Goal: Task Accomplishment & Management: Manage account settings

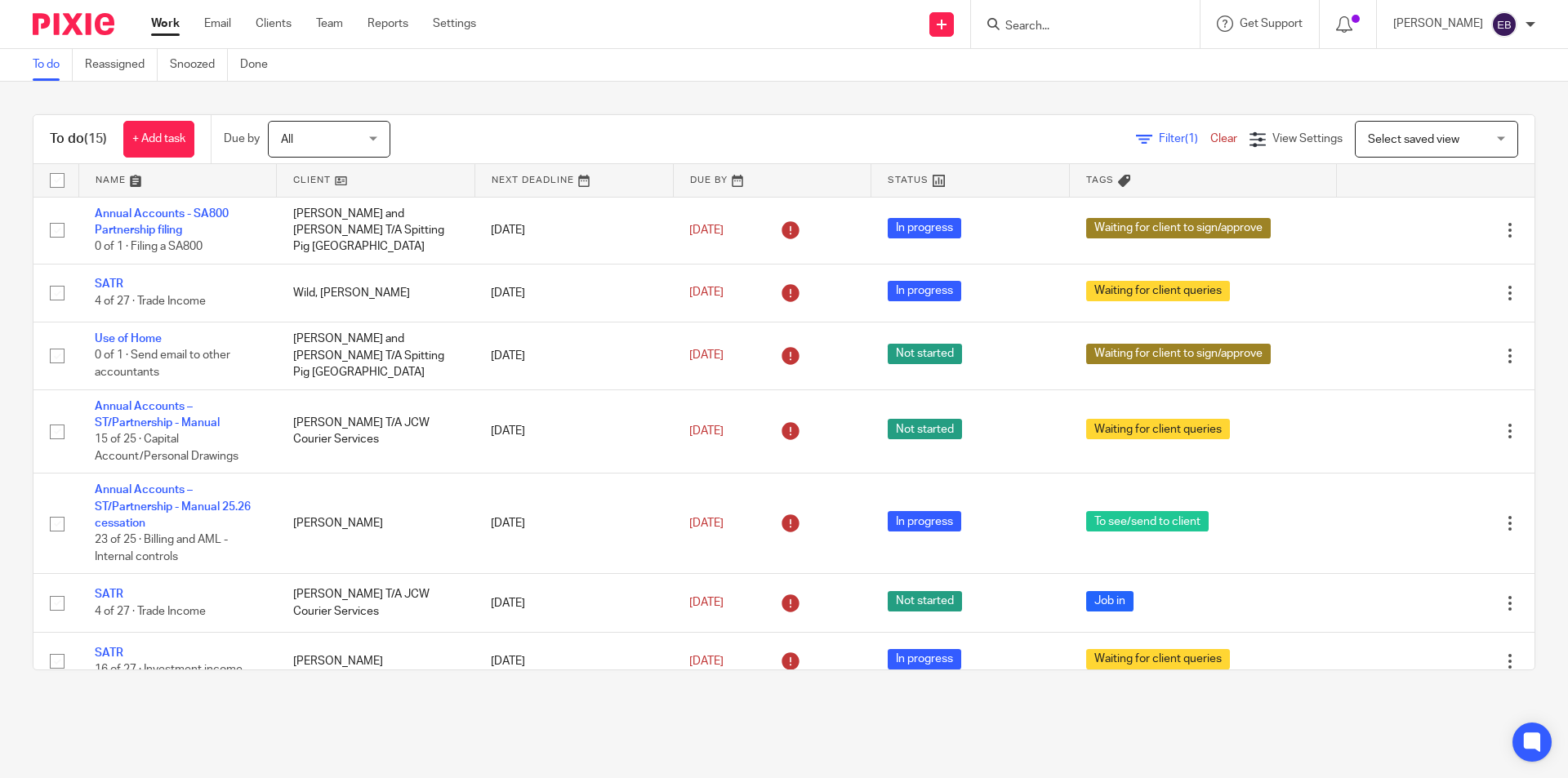
scroll to position [539, 0]
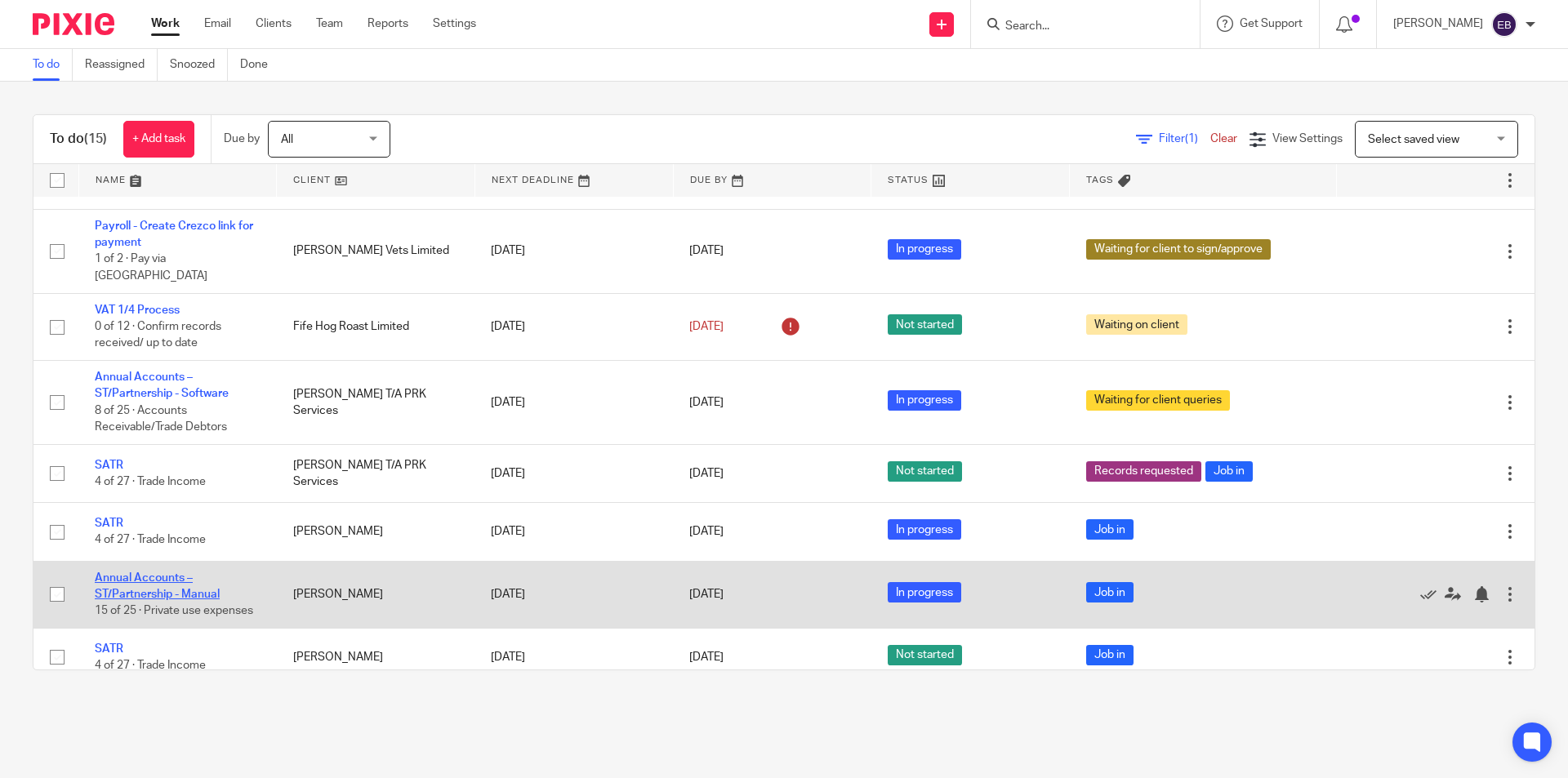
click at [142, 573] on link "Annual Accounts – ST/Partnership - Manual" at bounding box center [157, 586] width 125 height 28
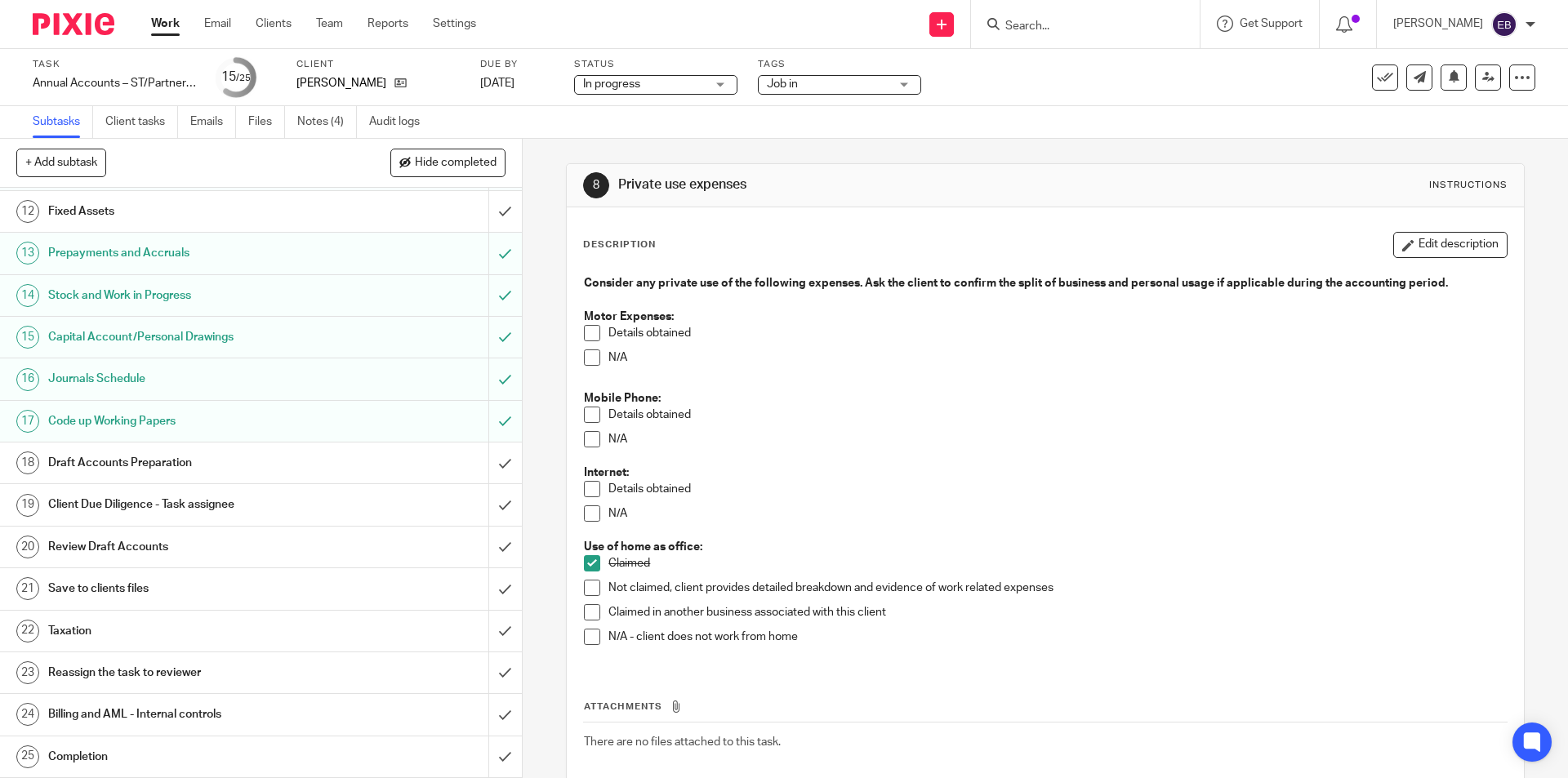
scroll to position [294, 0]
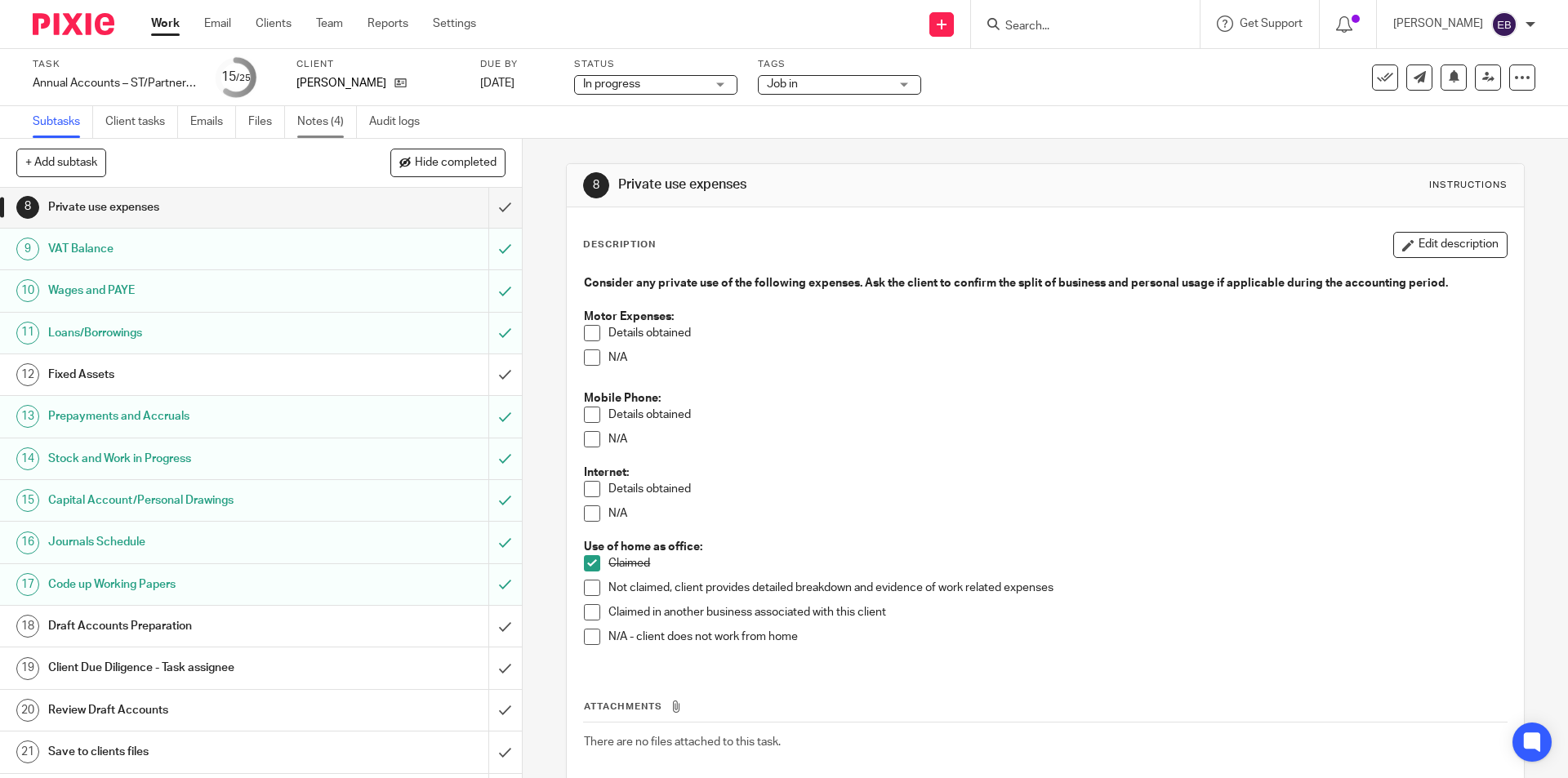
click at [325, 125] on link "Notes (4)" at bounding box center [327, 122] width 60 height 32
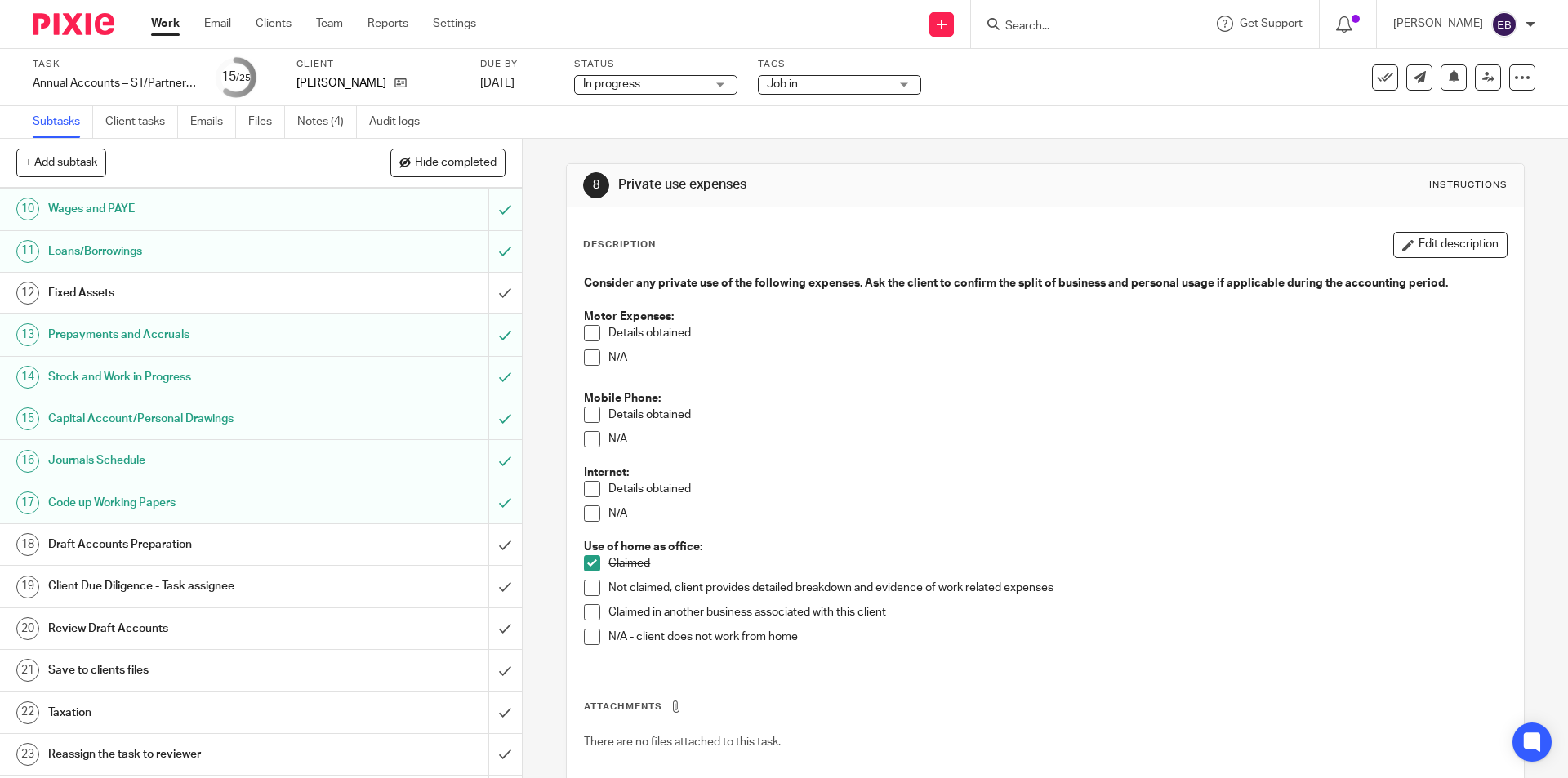
scroll to position [458, 0]
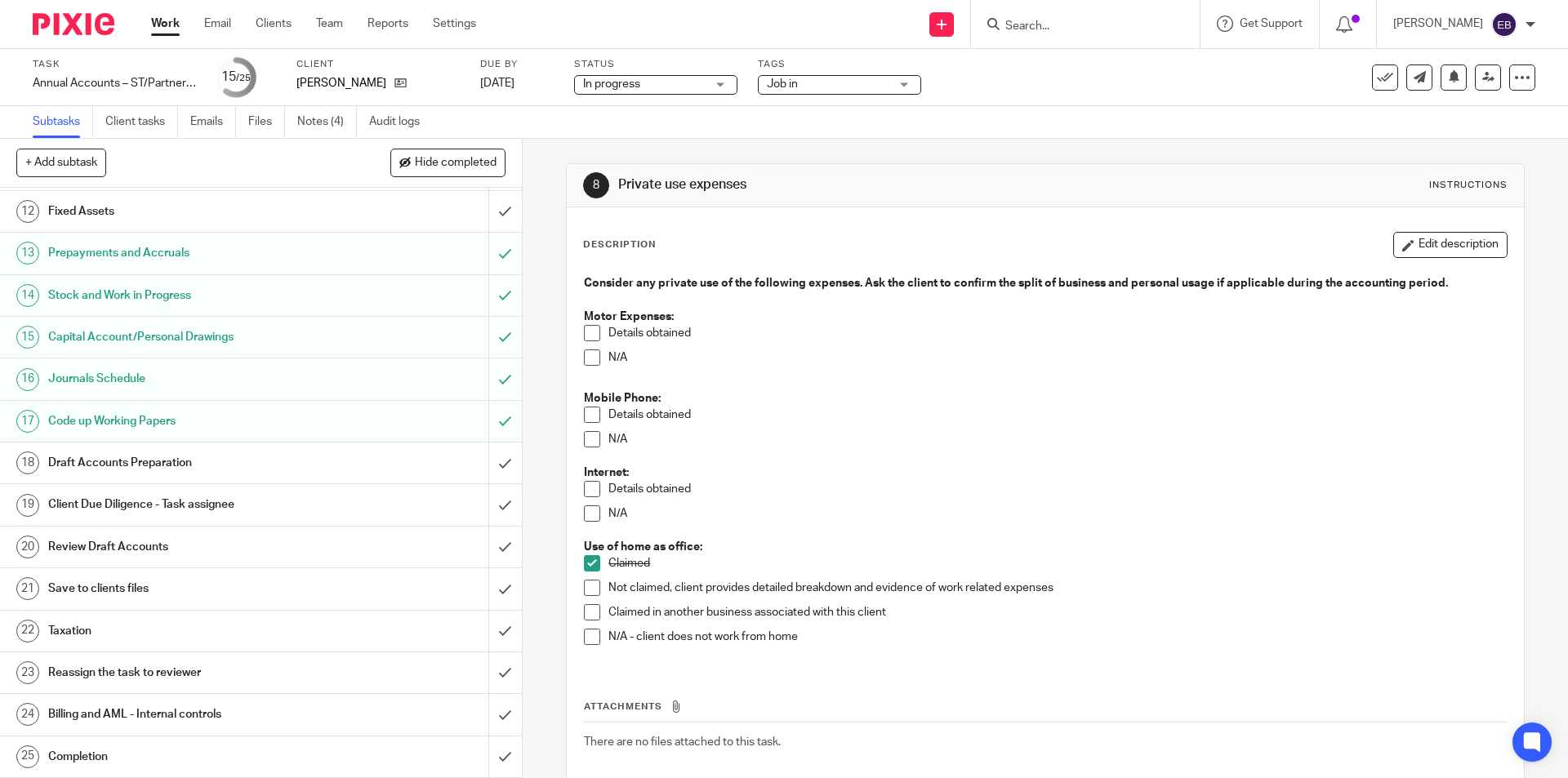
click at [308, 459] on h1 "Draft Accounts Preparation" at bounding box center [189, 463] width 282 height 24
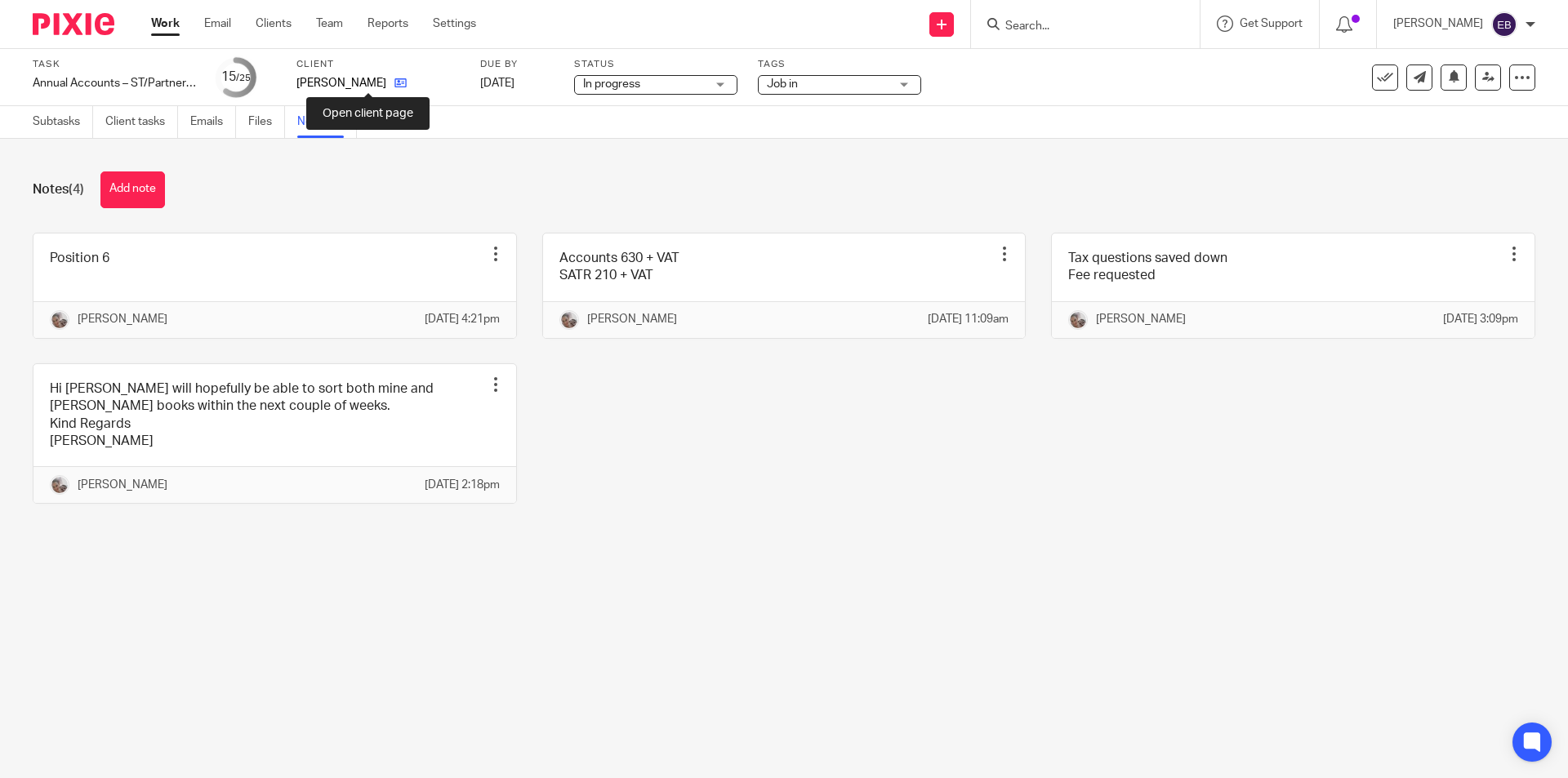
click at [394, 81] on icon at bounding box center [400, 82] width 12 height 12
click at [63, 121] on link "Subtasks" at bounding box center [63, 122] width 61 height 32
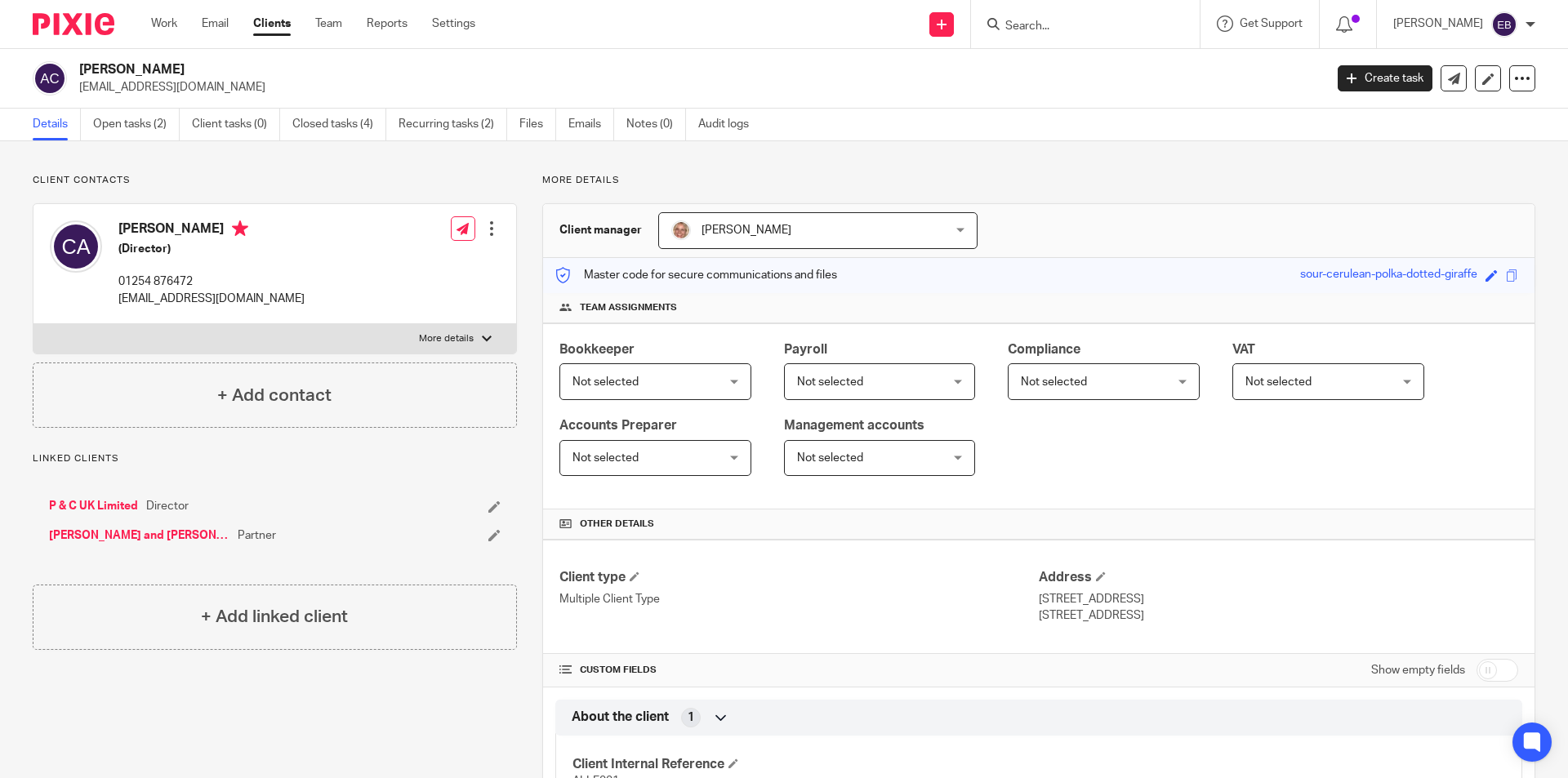
click at [433, 325] on label "More details" at bounding box center [275, 339] width 483 height 30
click at [34, 324] on input "More details" at bounding box center [33, 323] width 1 height 1
checkbox input "true"
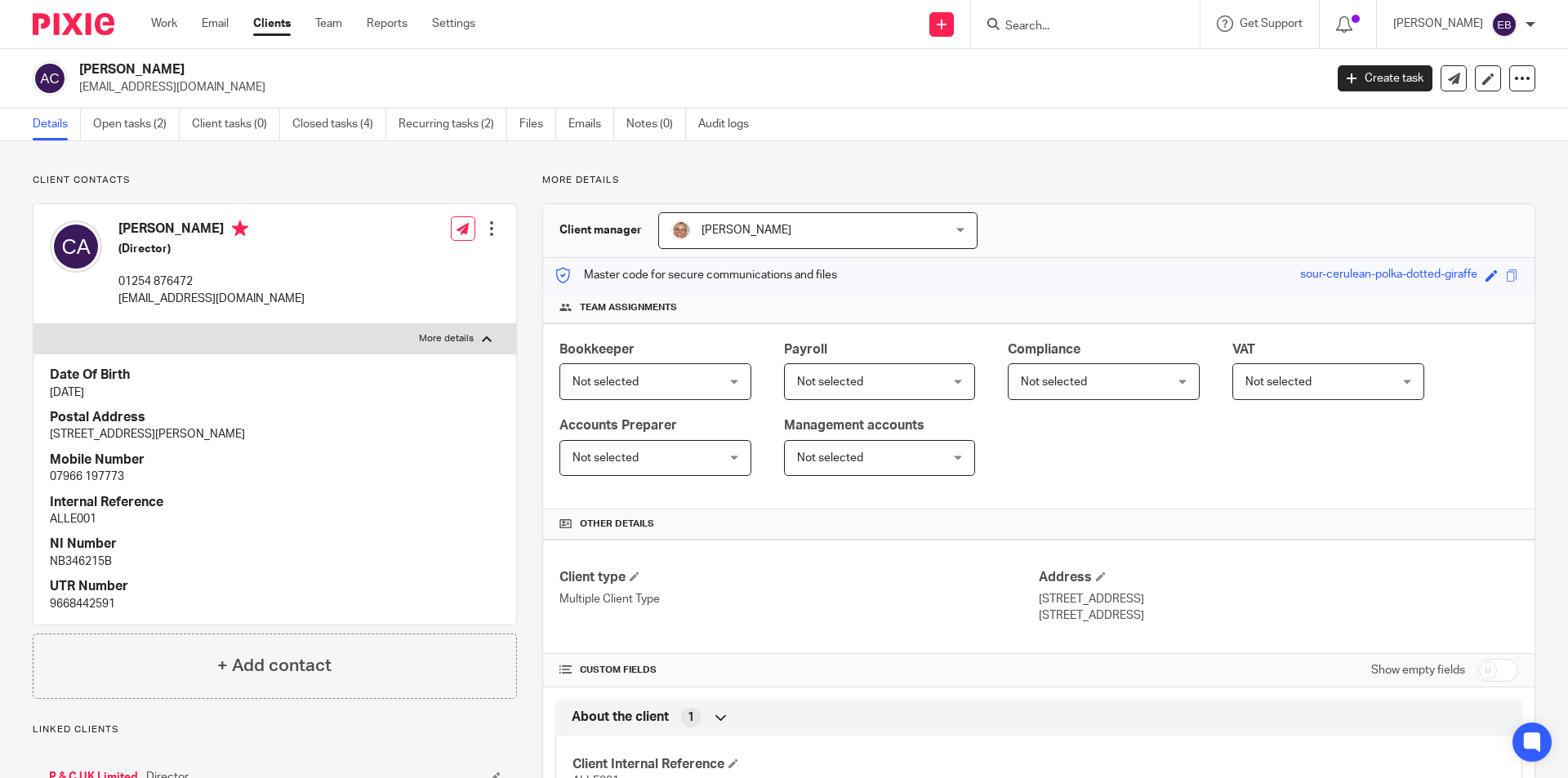
click at [1041, 30] on input "Search" at bounding box center [1076, 27] width 147 height 15
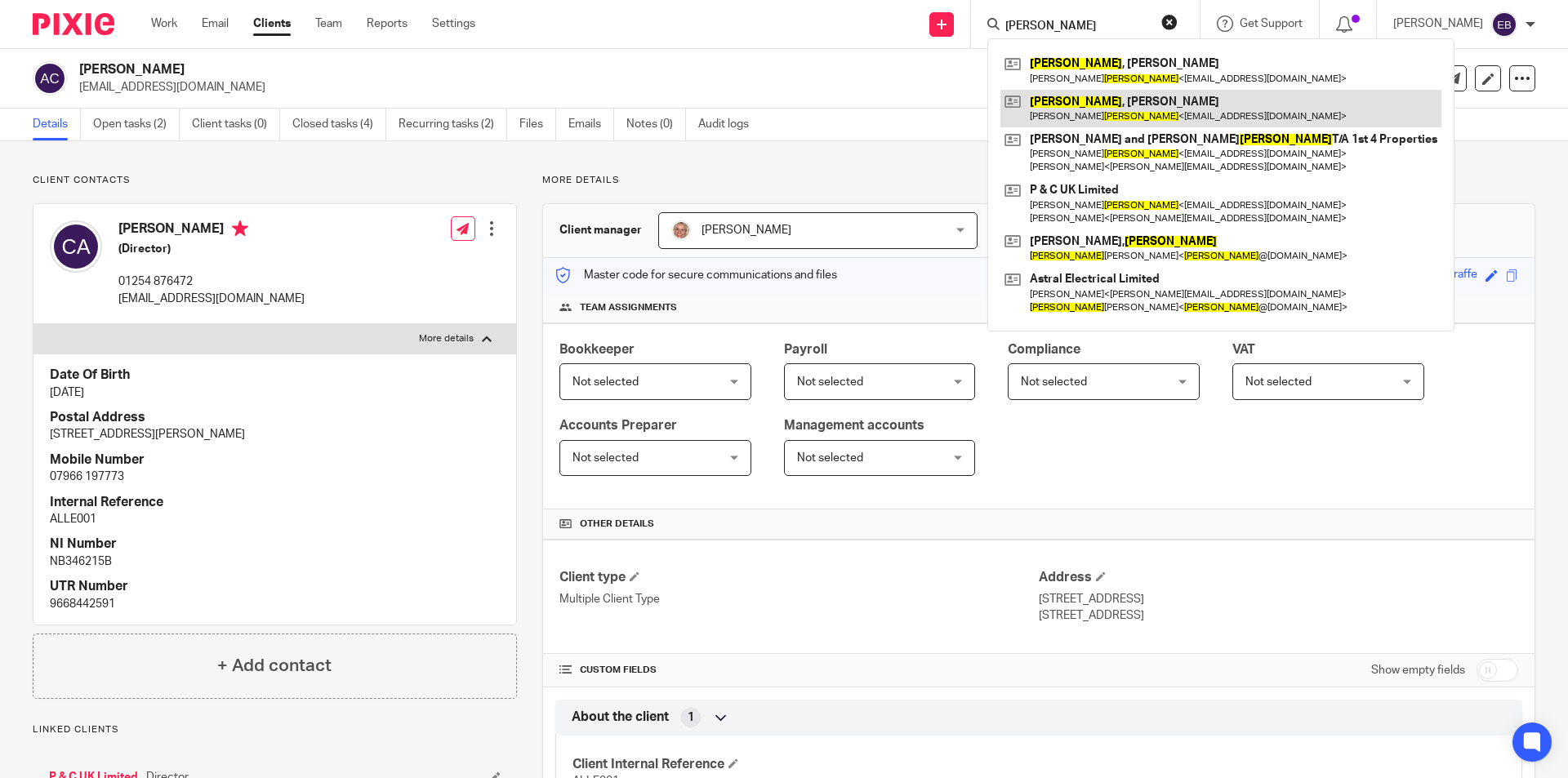
type input "allen"
click at [1110, 104] on link at bounding box center [1221, 108] width 441 height 37
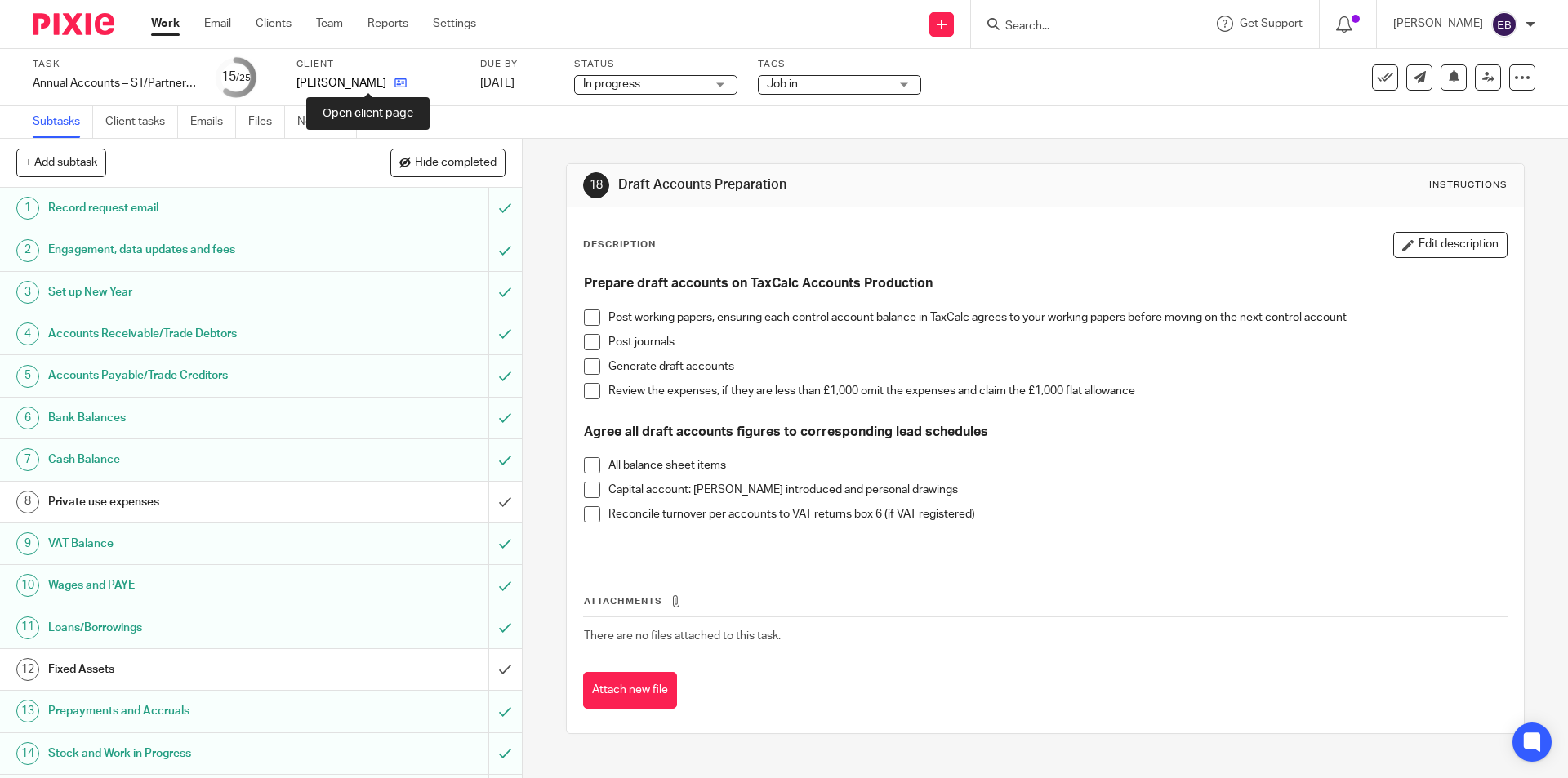
click at [394, 86] on icon at bounding box center [400, 82] width 12 height 12
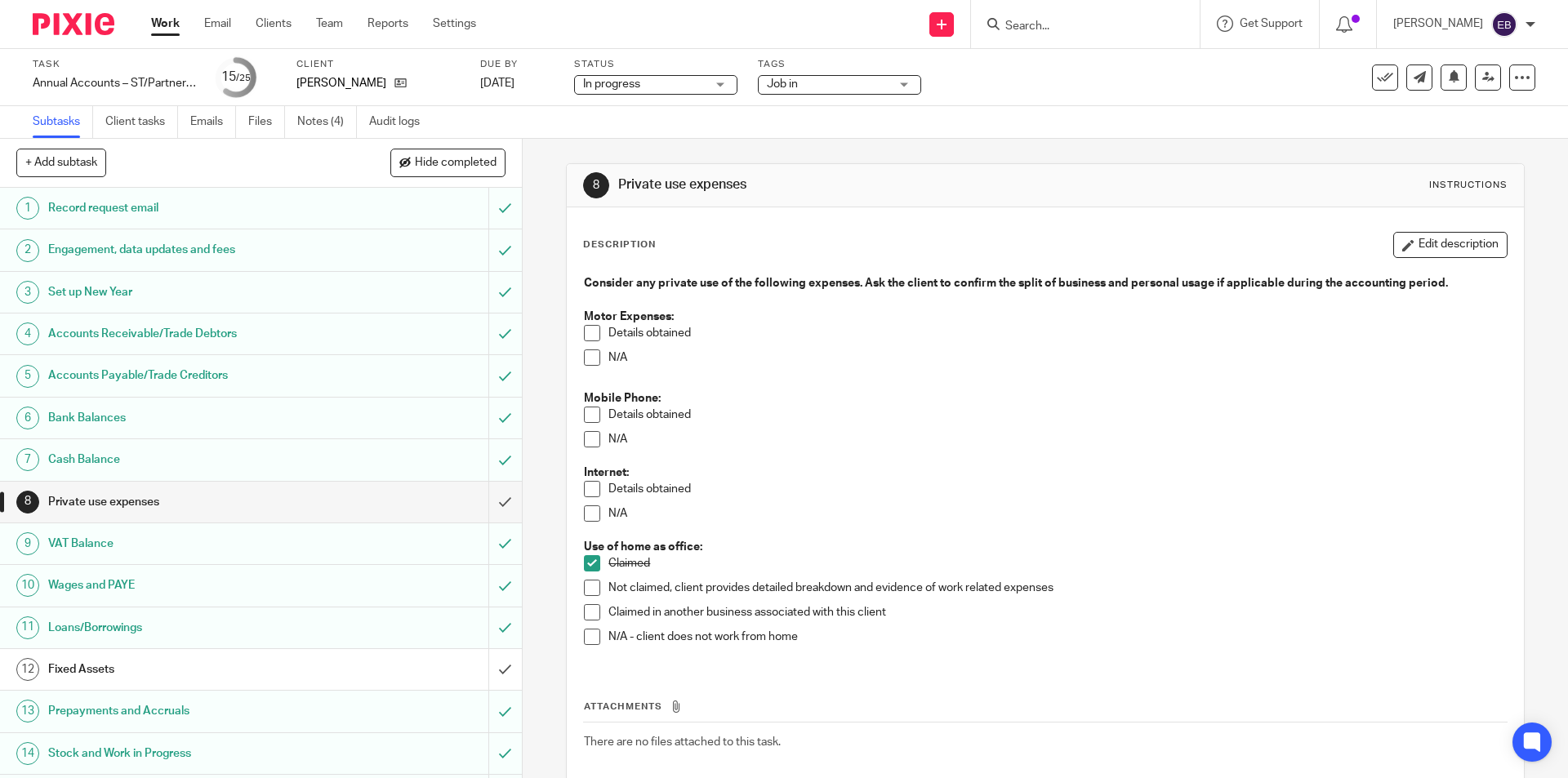
click at [594, 510] on span at bounding box center [592, 513] width 17 height 16
click at [589, 432] on span at bounding box center [592, 438] width 17 height 16
click at [587, 353] on span at bounding box center [592, 357] width 17 height 16
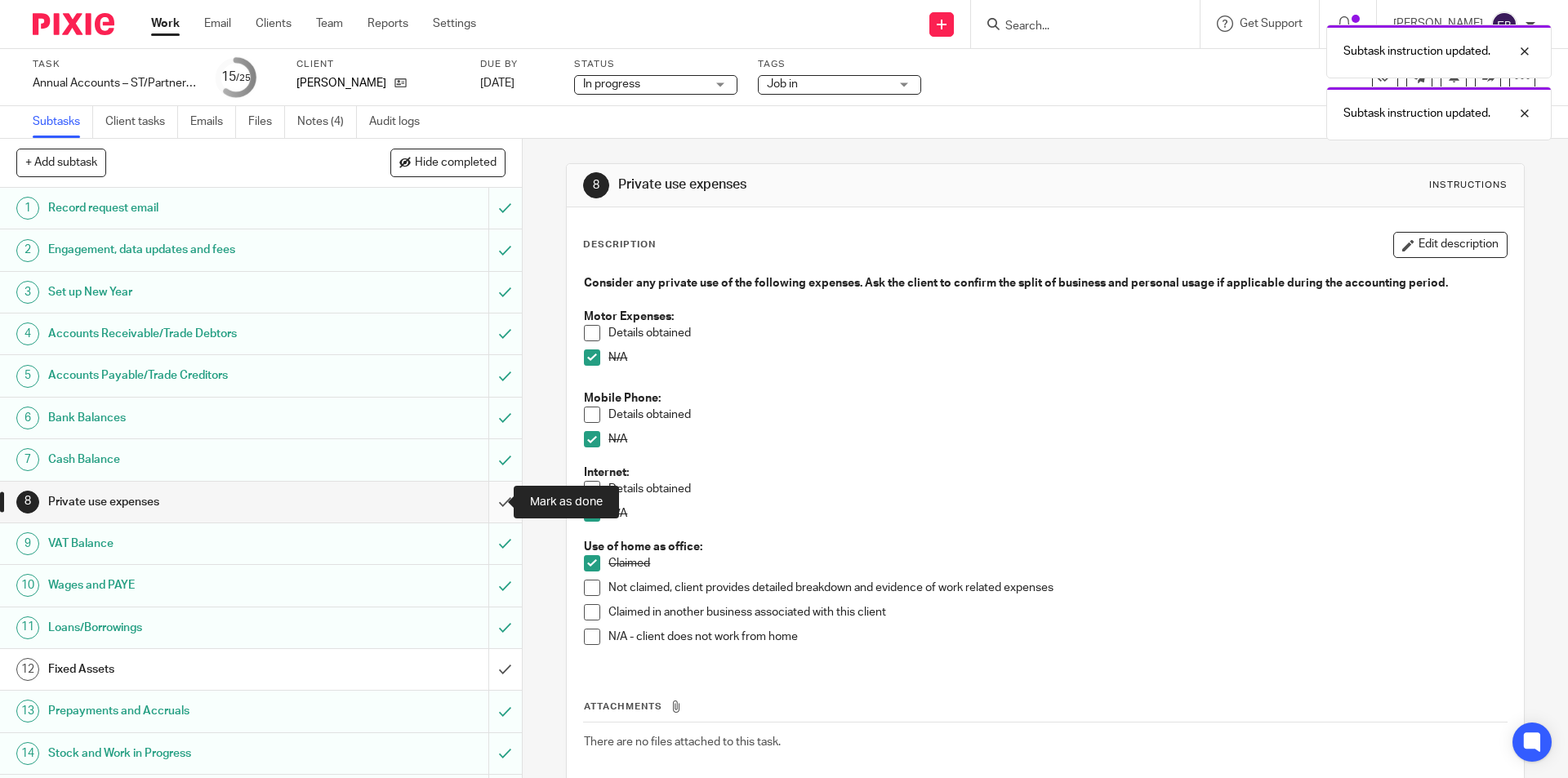
click at [485, 499] on input "submit" at bounding box center [261, 502] width 522 height 41
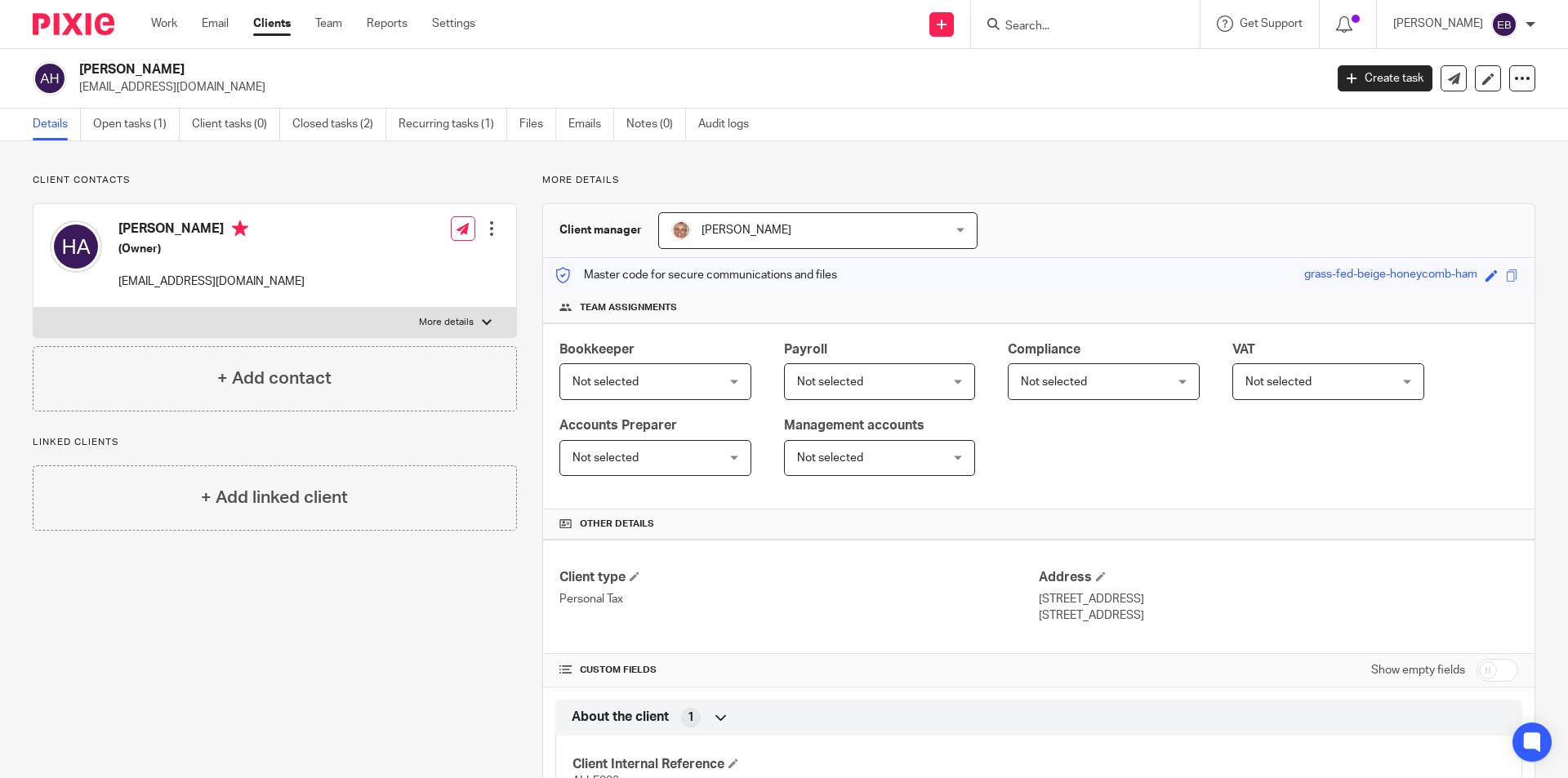
click at [428, 310] on label "More details" at bounding box center [275, 322] width 483 height 30
click at [34, 307] on input "More details" at bounding box center [33, 307] width 1 height 1
checkbox input "true"
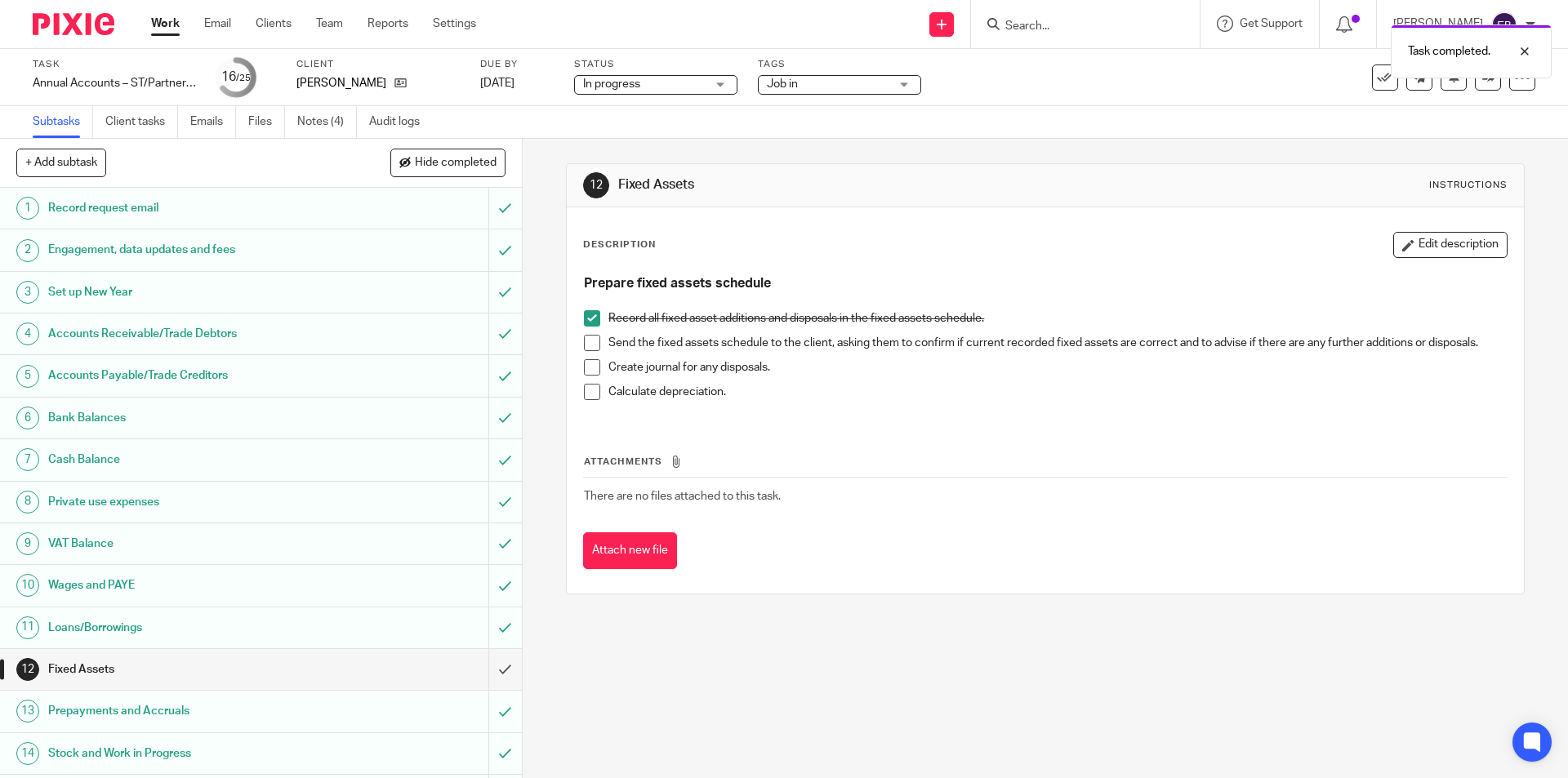
click at [592, 340] on span at bounding box center [592, 342] width 17 height 16
click at [590, 386] on span at bounding box center [592, 392] width 17 height 16
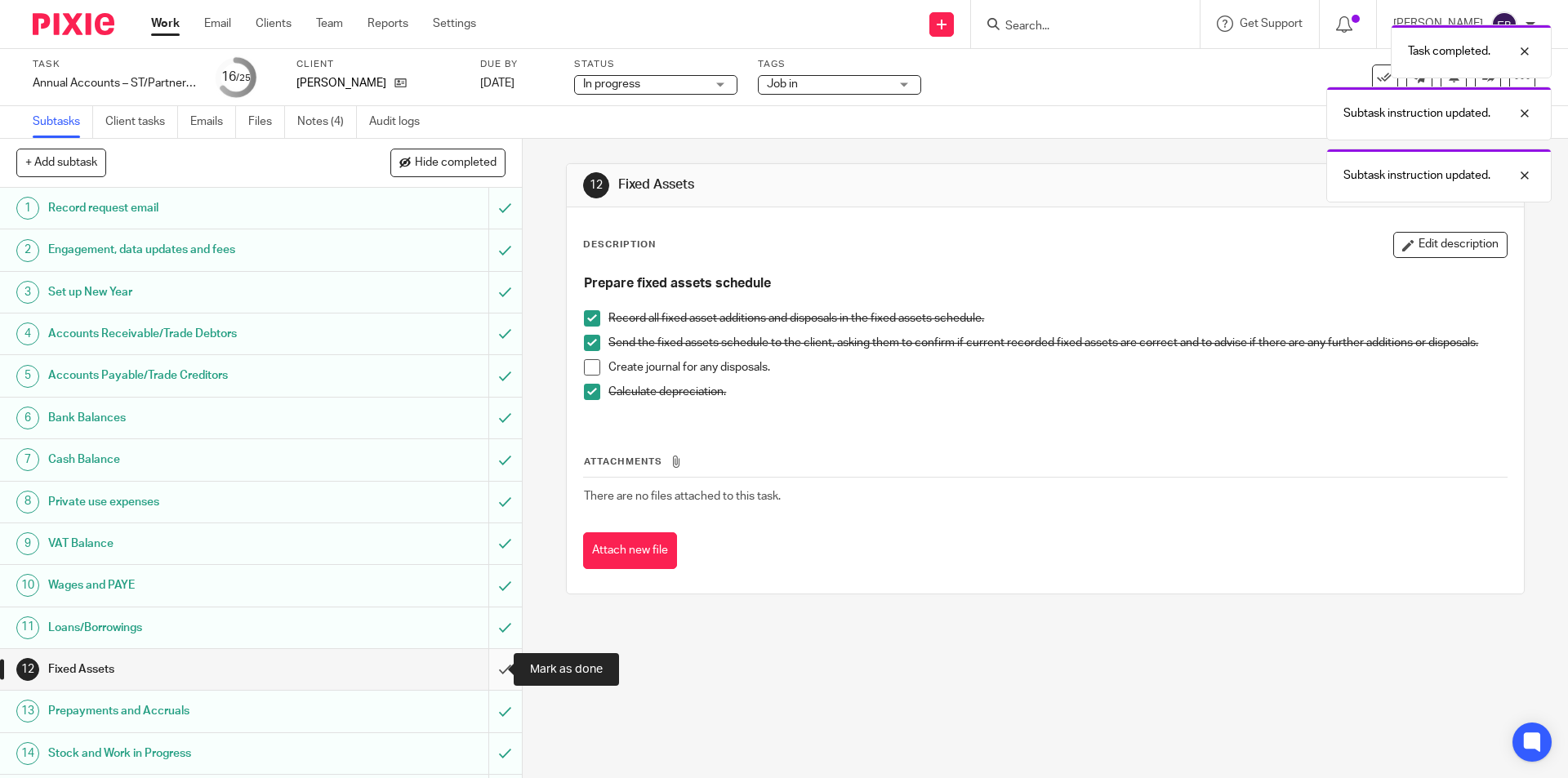
click at [491, 673] on input "submit" at bounding box center [261, 669] width 522 height 41
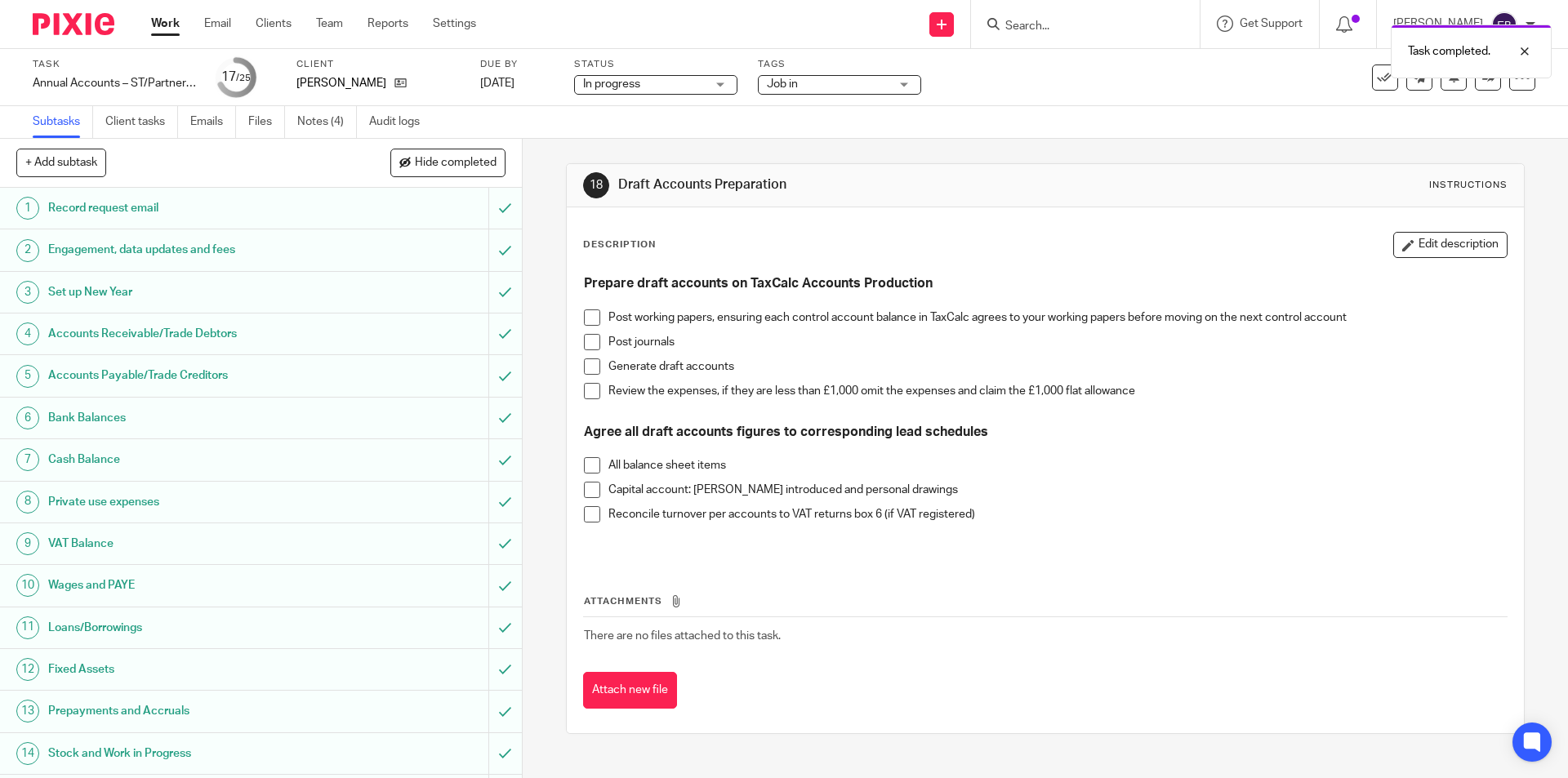
click at [588, 323] on span at bounding box center [592, 317] width 17 height 16
click at [589, 340] on span at bounding box center [592, 341] width 17 height 16
click at [588, 367] on span at bounding box center [592, 366] width 17 height 16
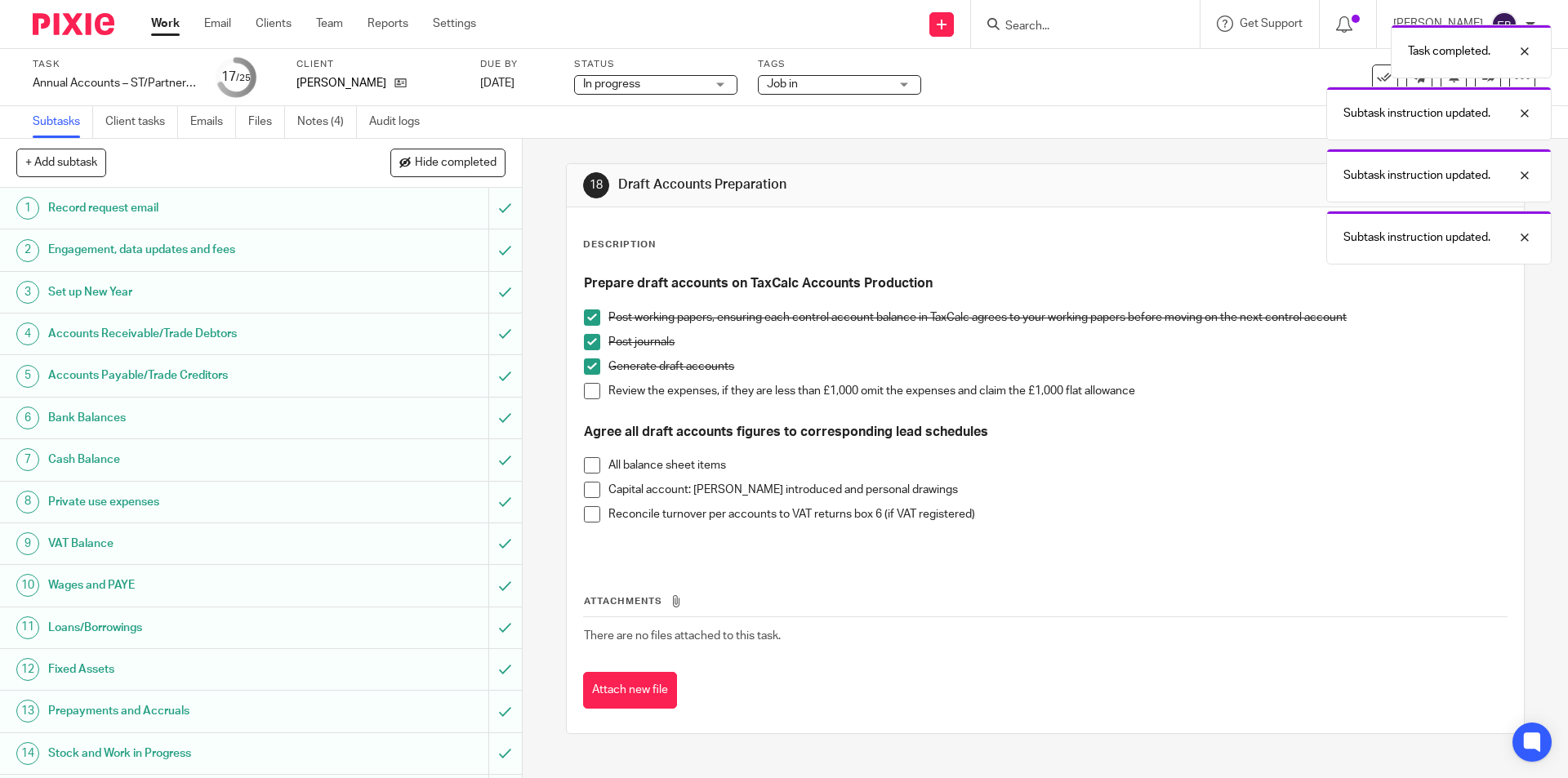
click at [588, 390] on span at bounding box center [592, 391] width 17 height 16
click at [584, 457] on span at bounding box center [592, 465] width 17 height 16
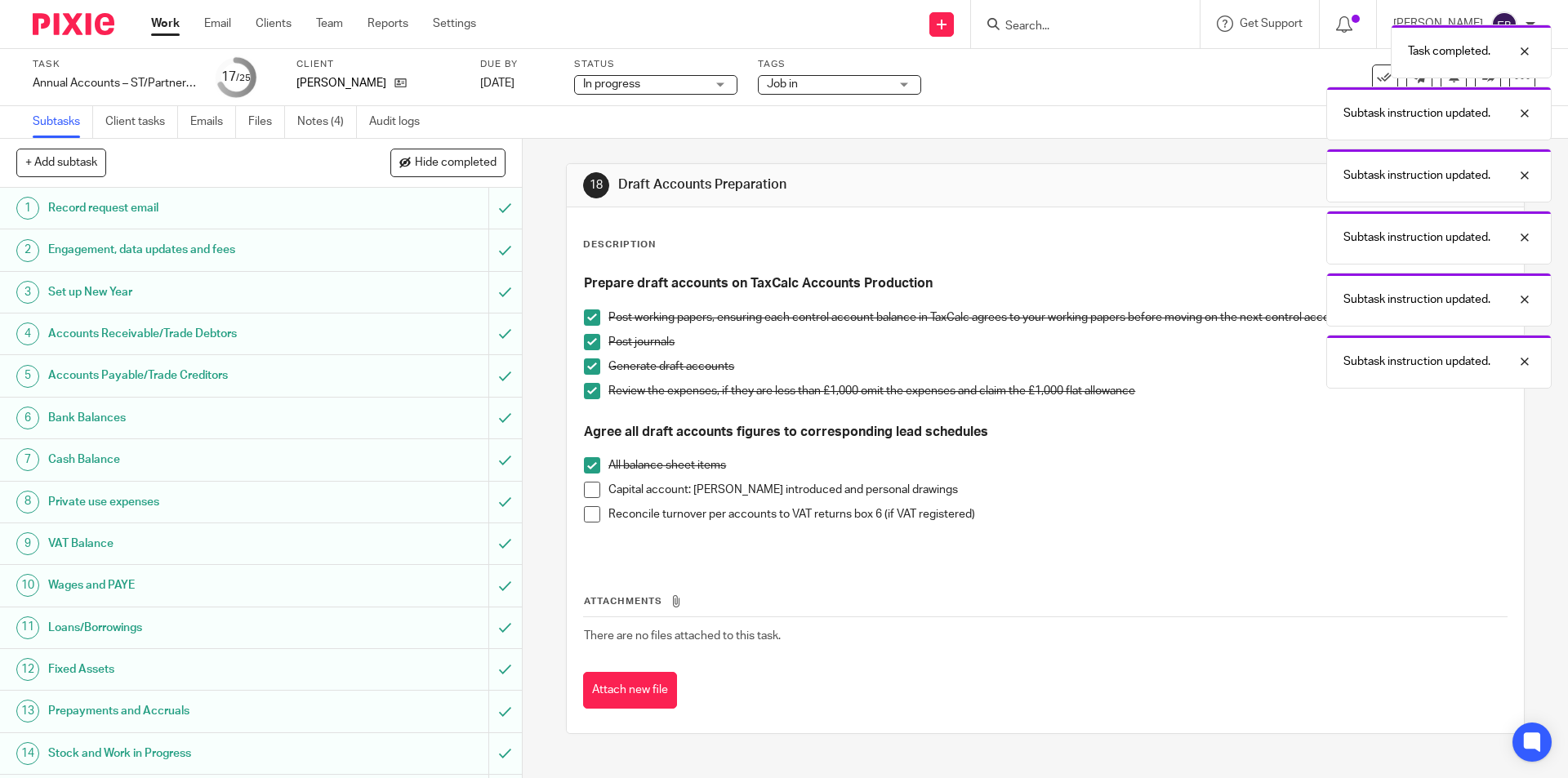
click at [586, 491] on span at bounding box center [592, 490] width 17 height 16
click at [589, 524] on li "Reconcile turnover per accounts to VAT returns box 6 (if VAT registered)" at bounding box center [1044, 518] width 922 height 24
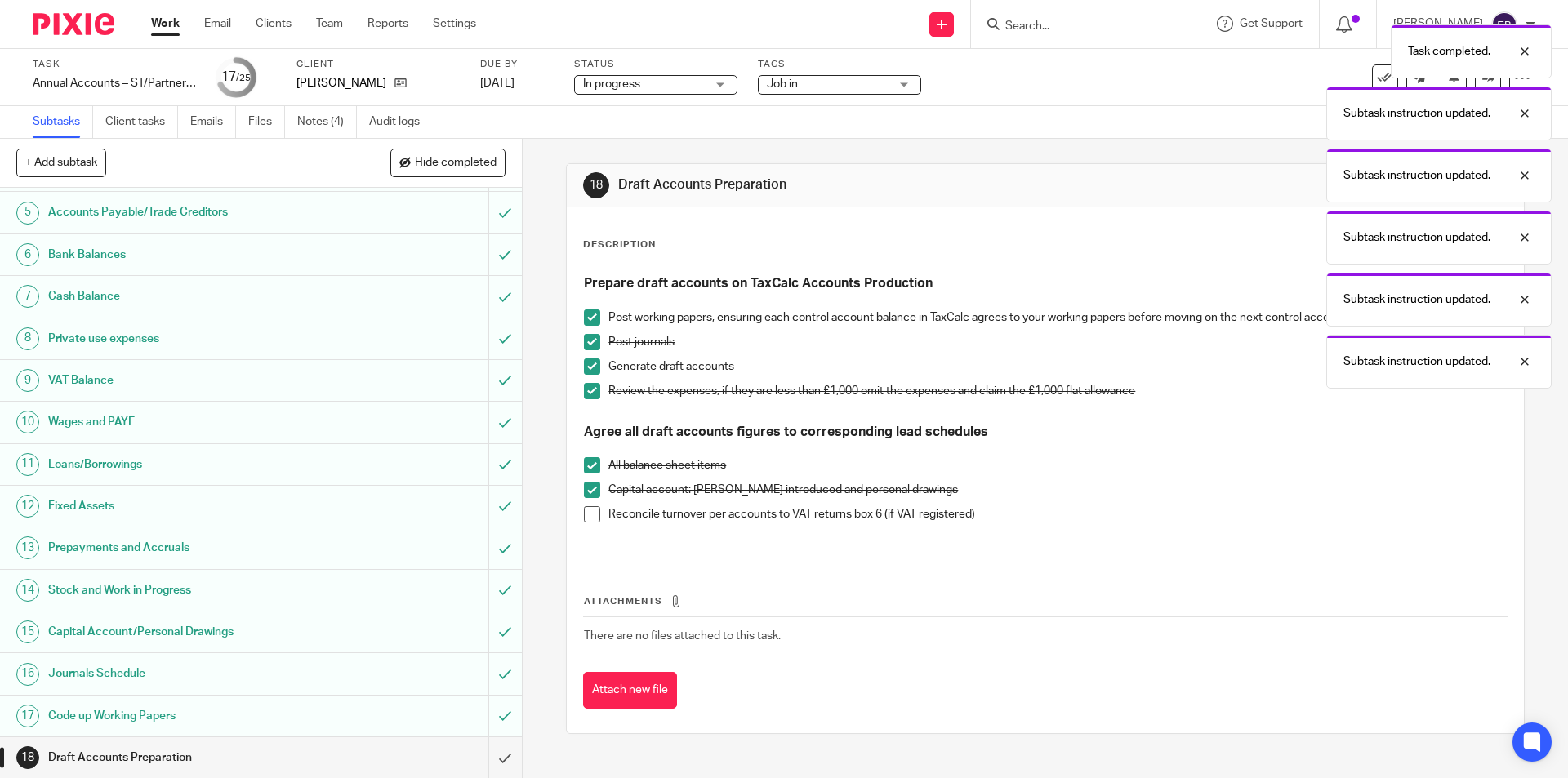
scroll to position [245, 0]
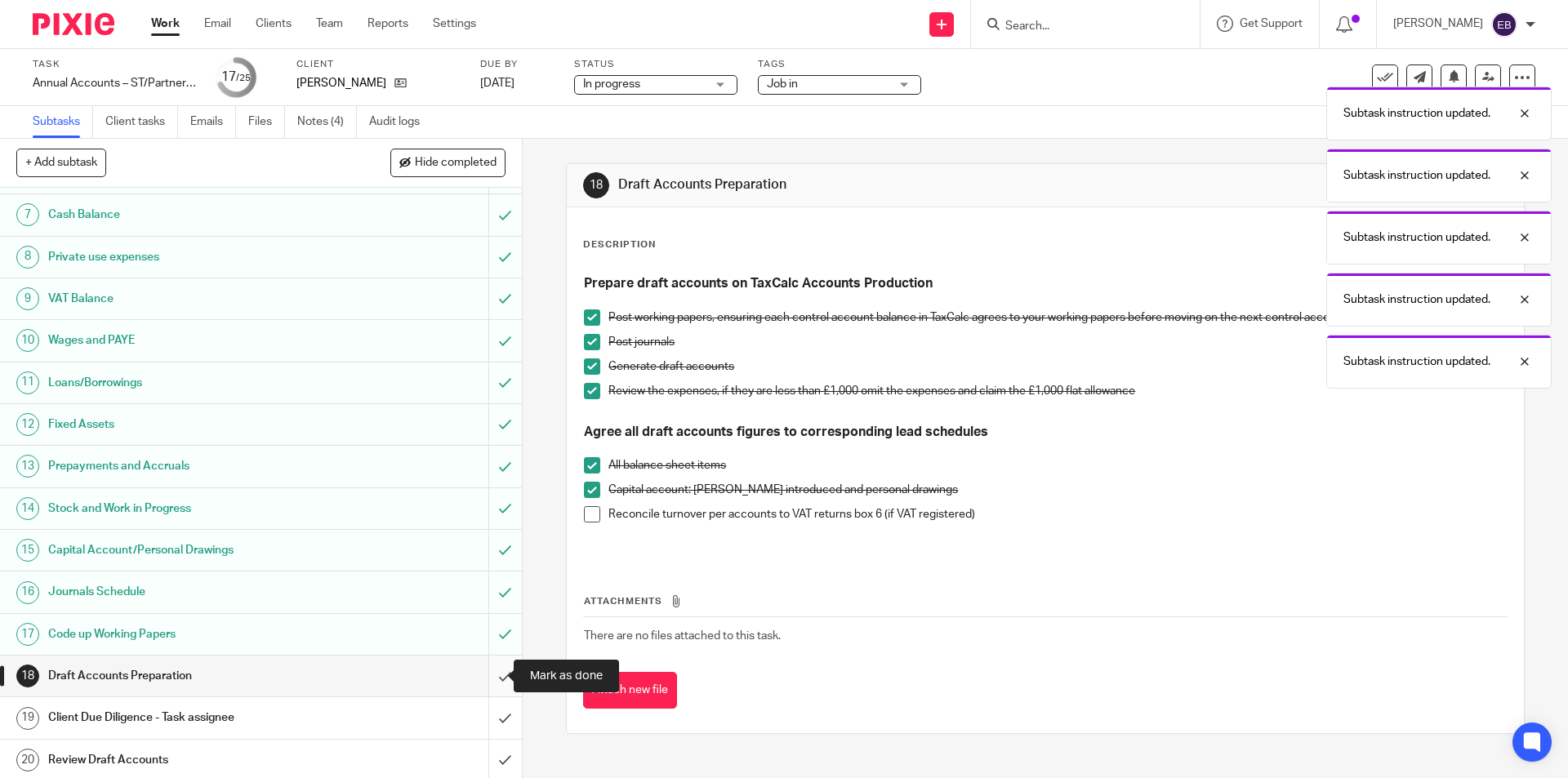
click at [484, 676] on input "submit" at bounding box center [261, 676] width 522 height 41
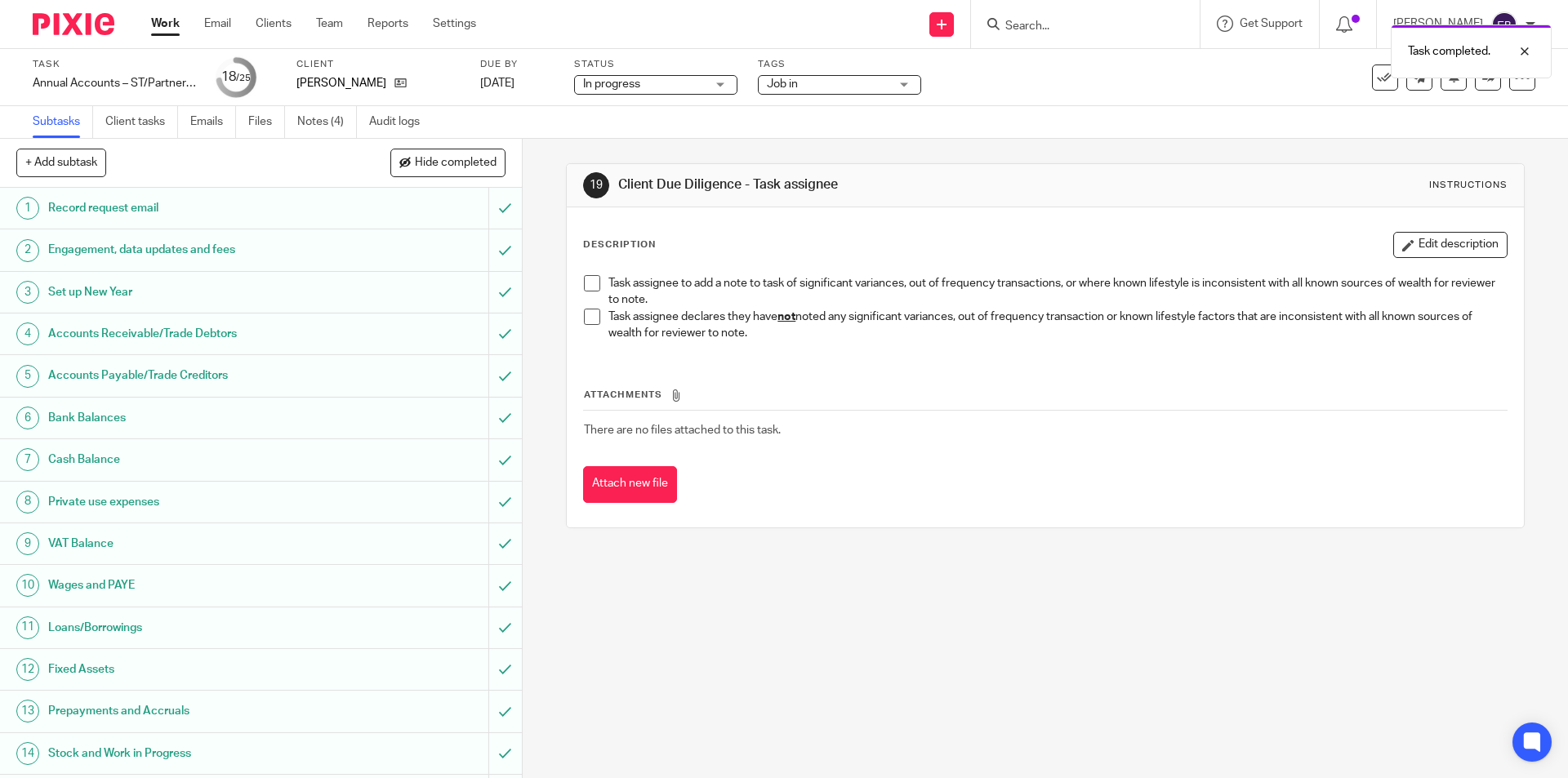
click at [584, 311] on span at bounding box center [592, 316] width 17 height 16
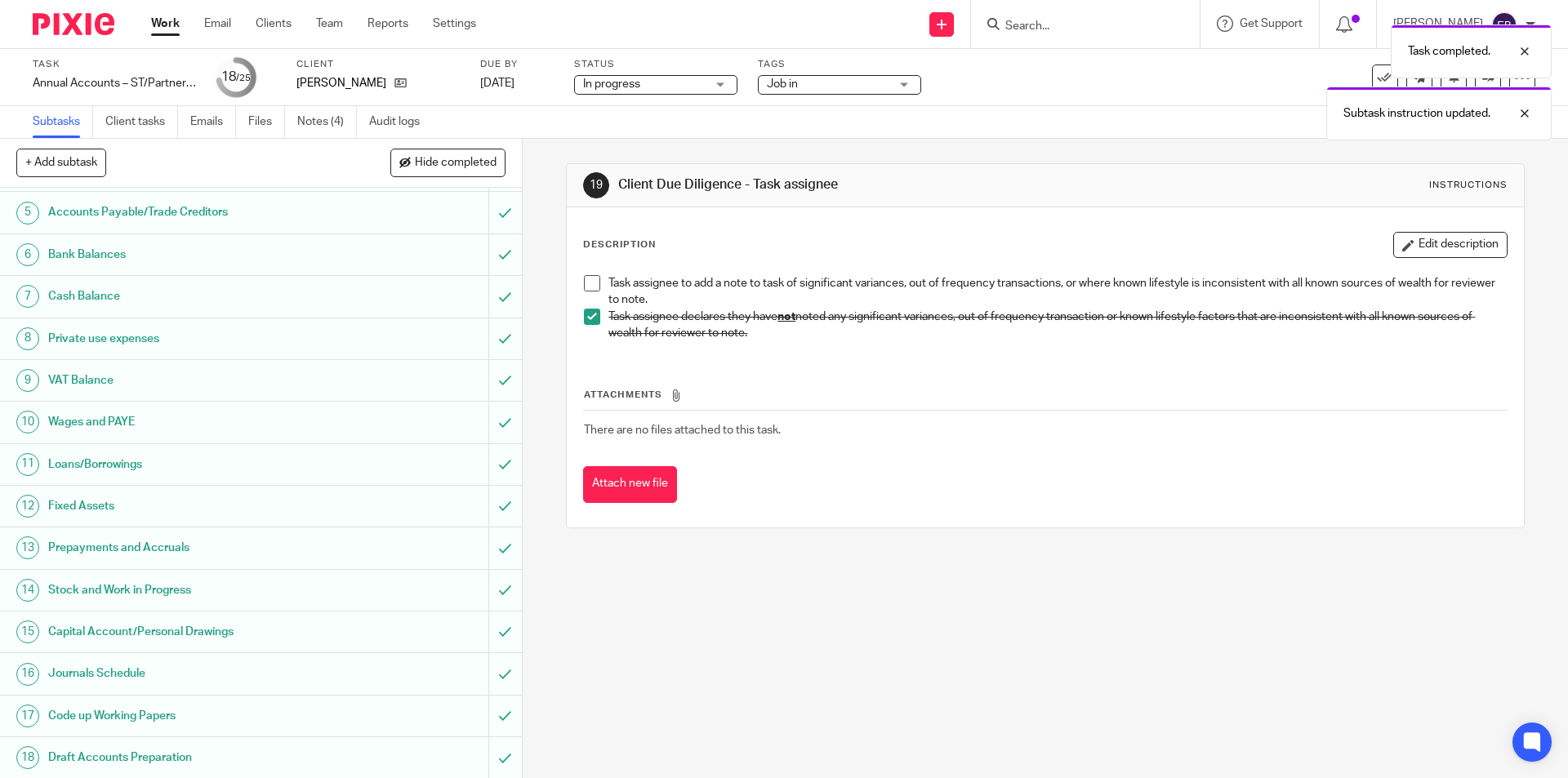
scroll to position [326, 0]
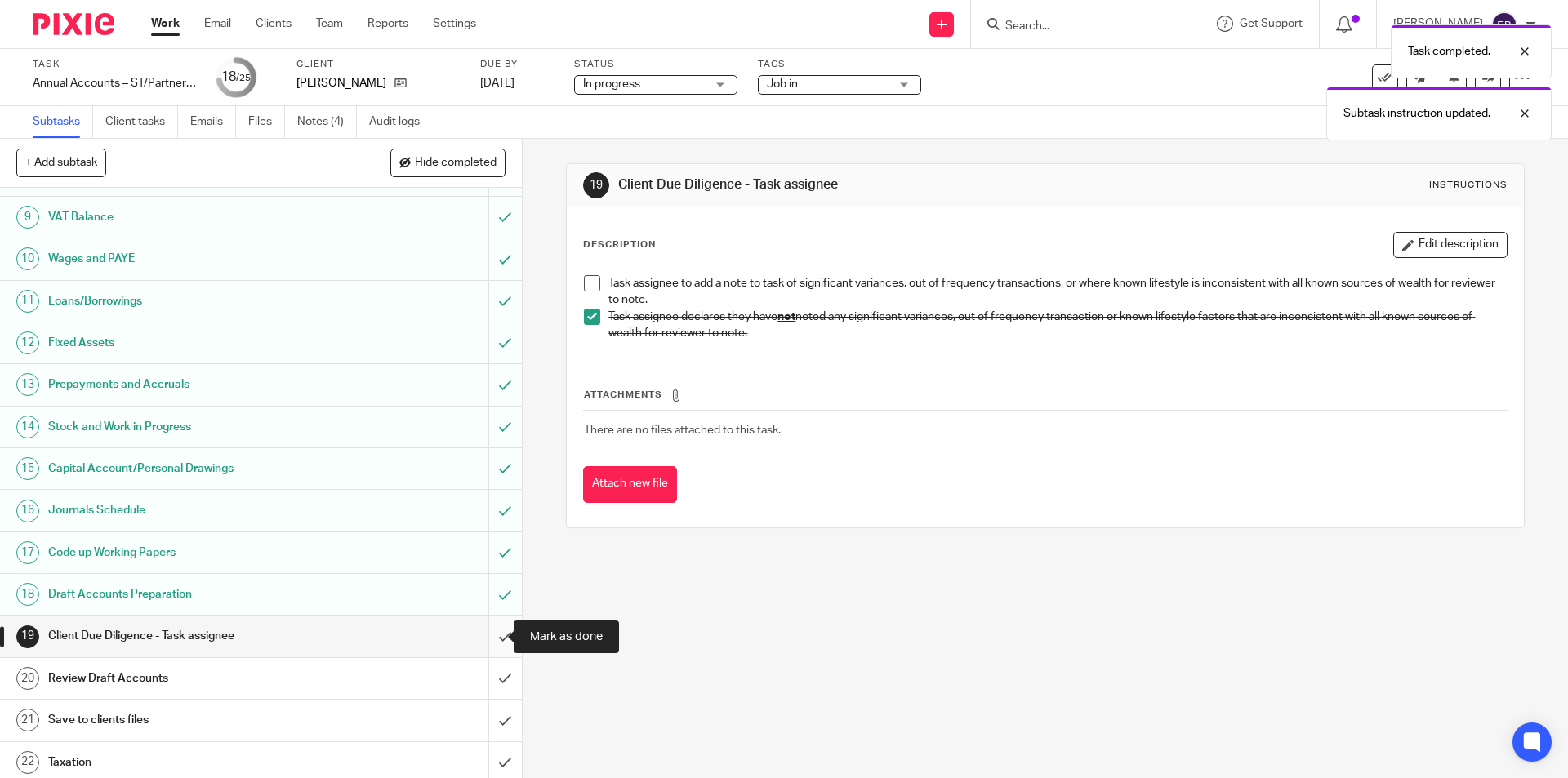
click at [481, 632] on input "submit" at bounding box center [261, 636] width 522 height 41
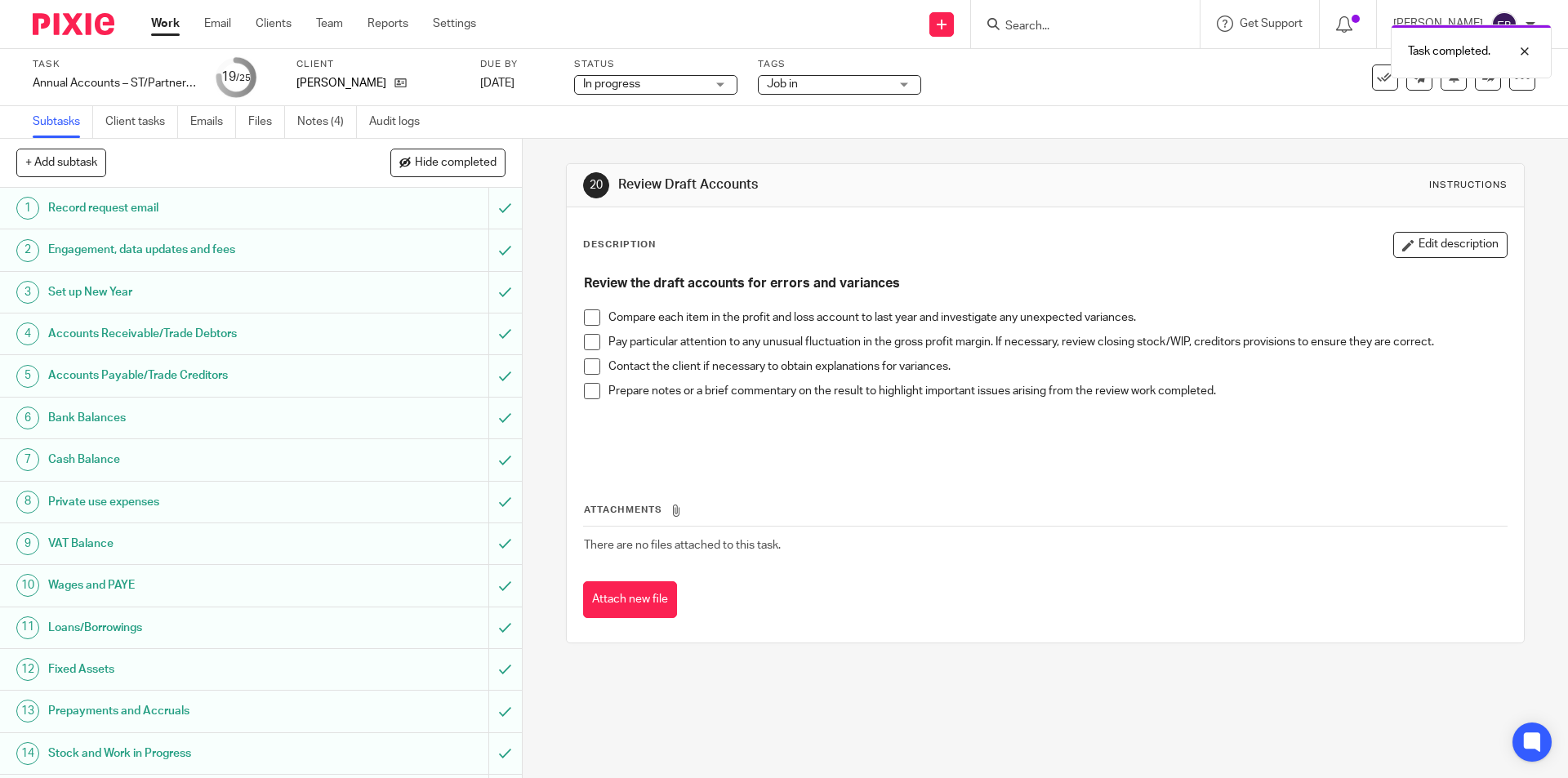
scroll to position [326, 0]
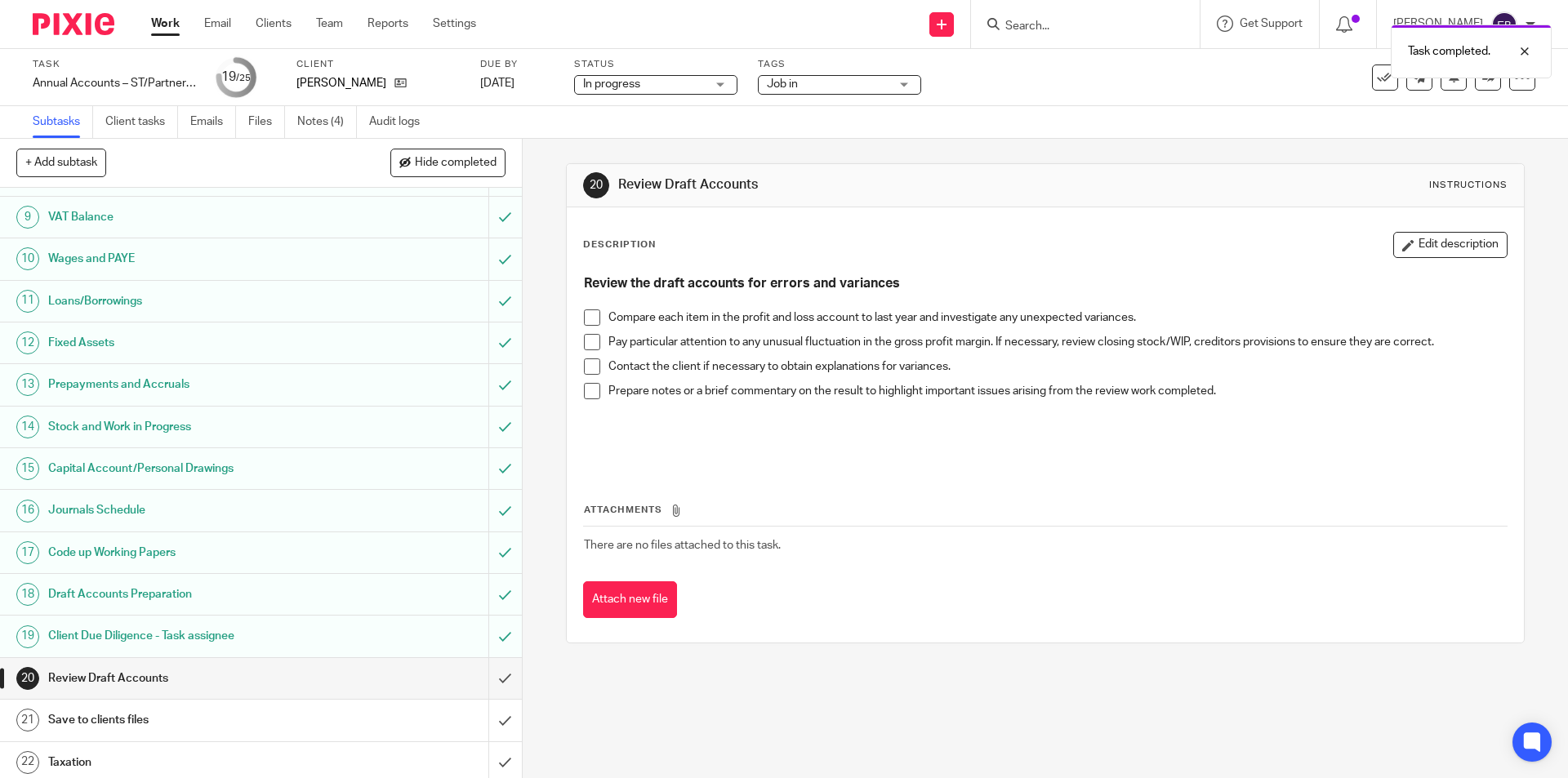
click at [584, 310] on span at bounding box center [592, 317] width 17 height 16
click at [585, 333] on span at bounding box center [592, 341] width 17 height 16
click at [589, 366] on span at bounding box center [592, 366] width 17 height 16
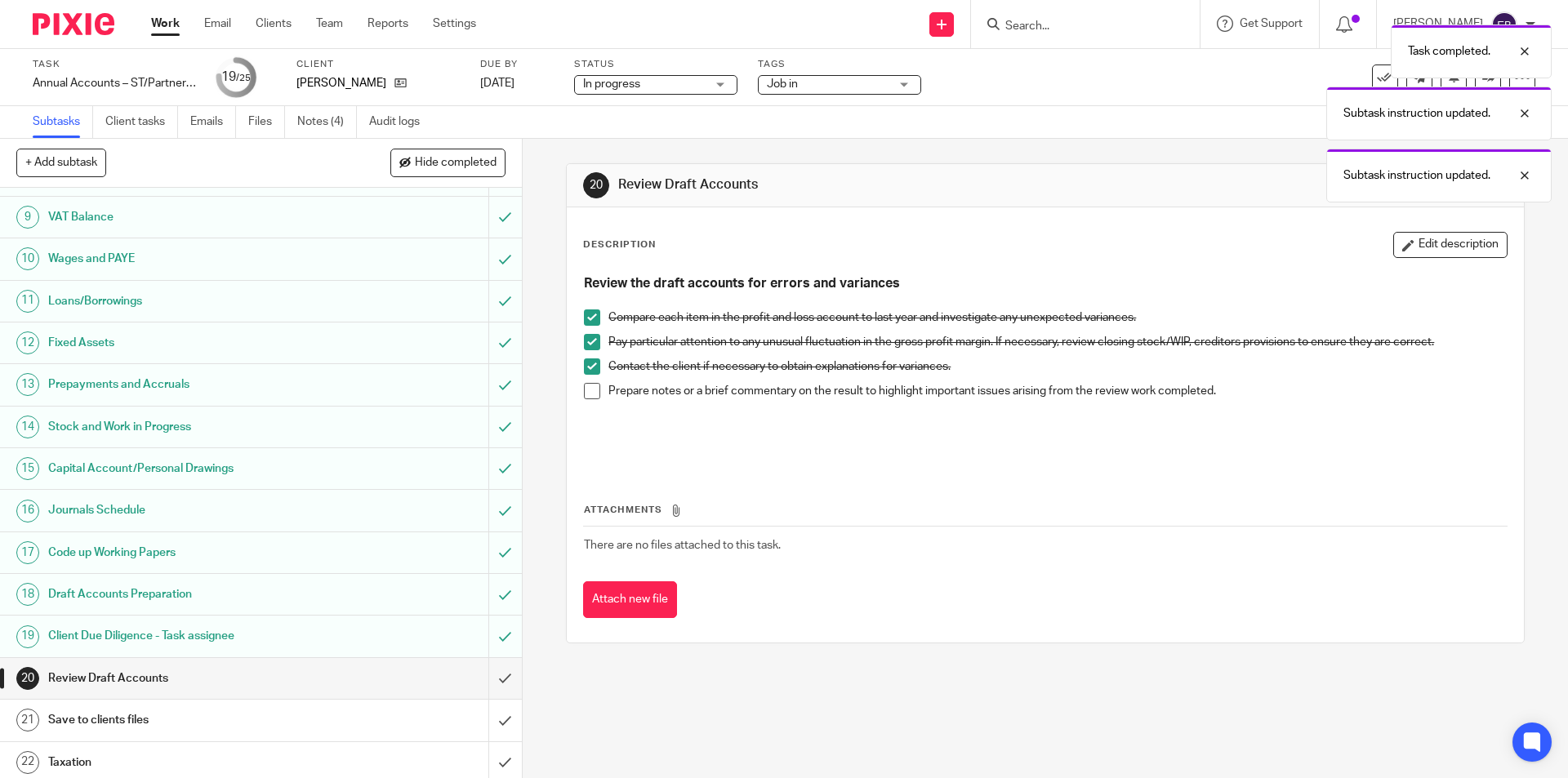
click at [587, 393] on span at bounding box center [592, 391] width 17 height 16
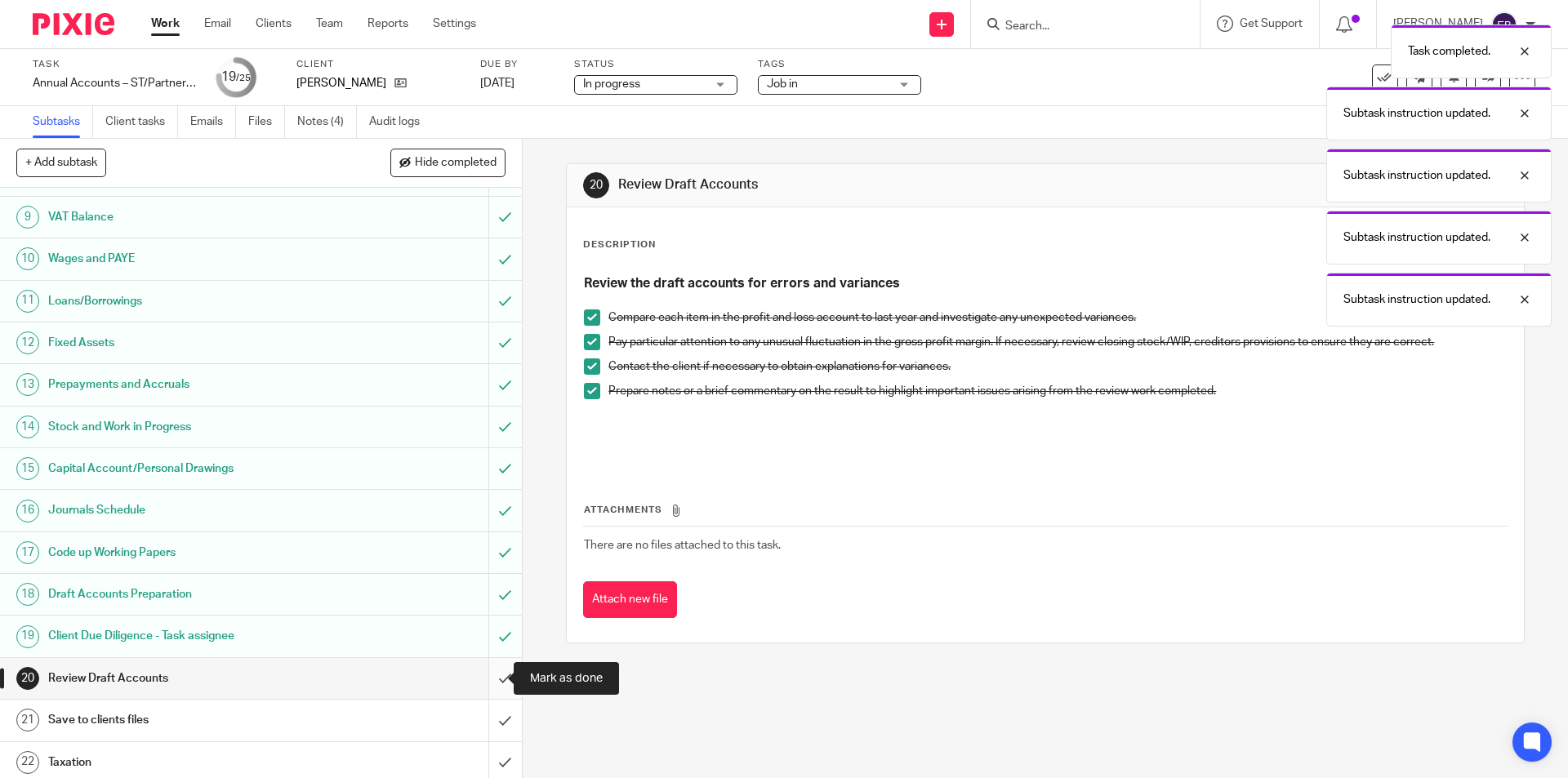
click at [481, 673] on input "submit" at bounding box center [261, 678] width 522 height 41
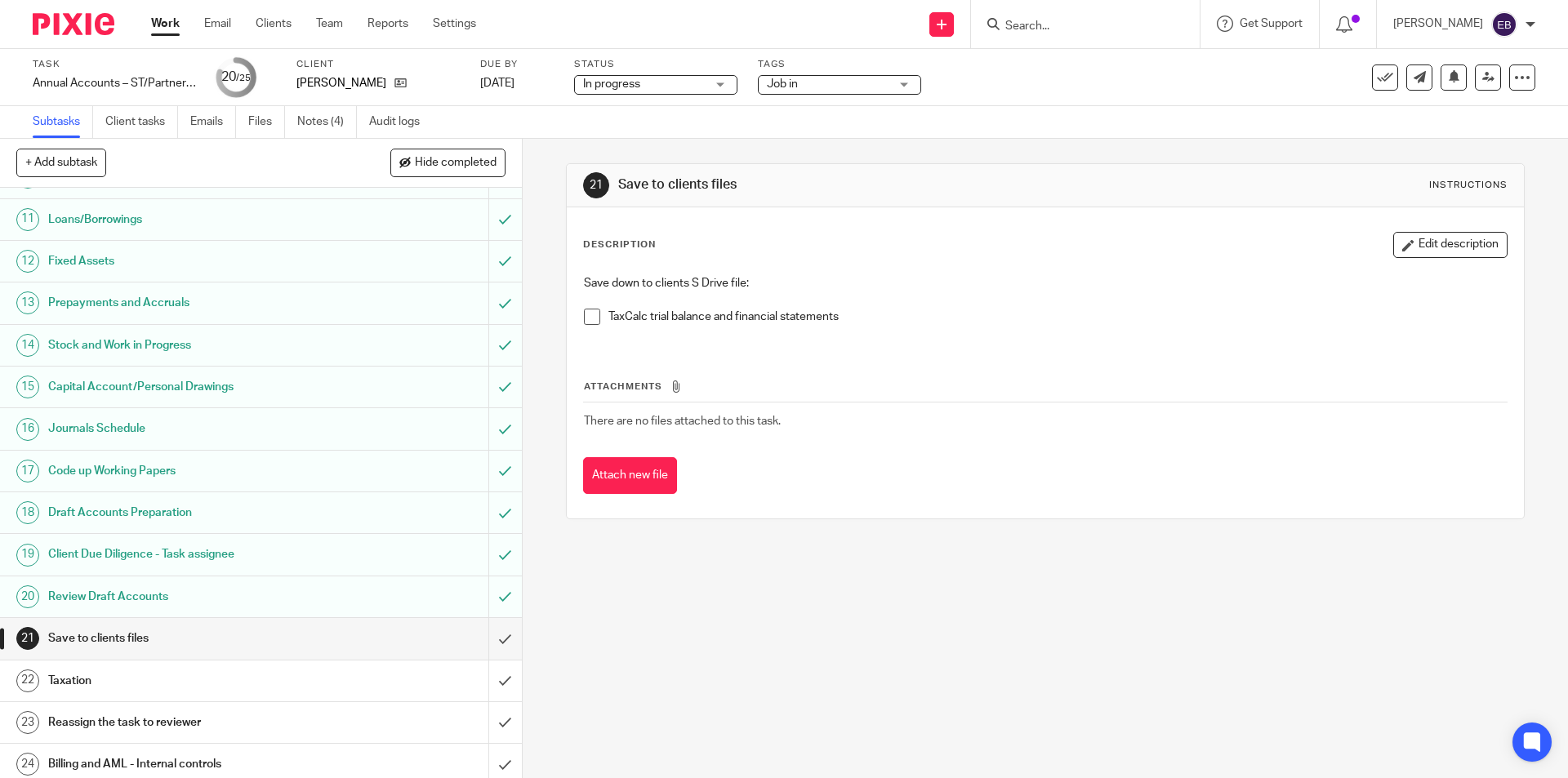
scroll to position [458, 0]
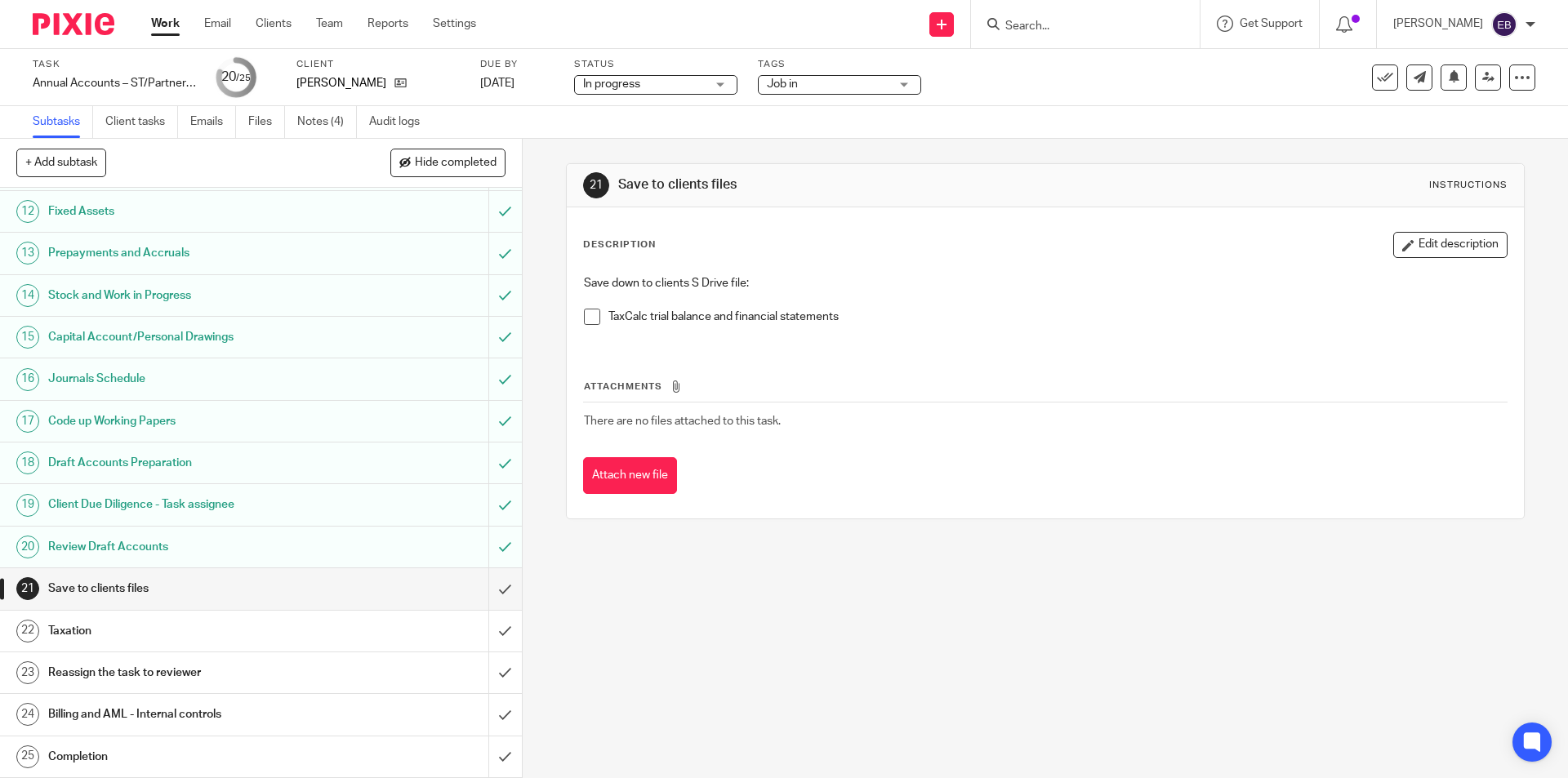
click at [584, 315] on span at bounding box center [592, 316] width 17 height 16
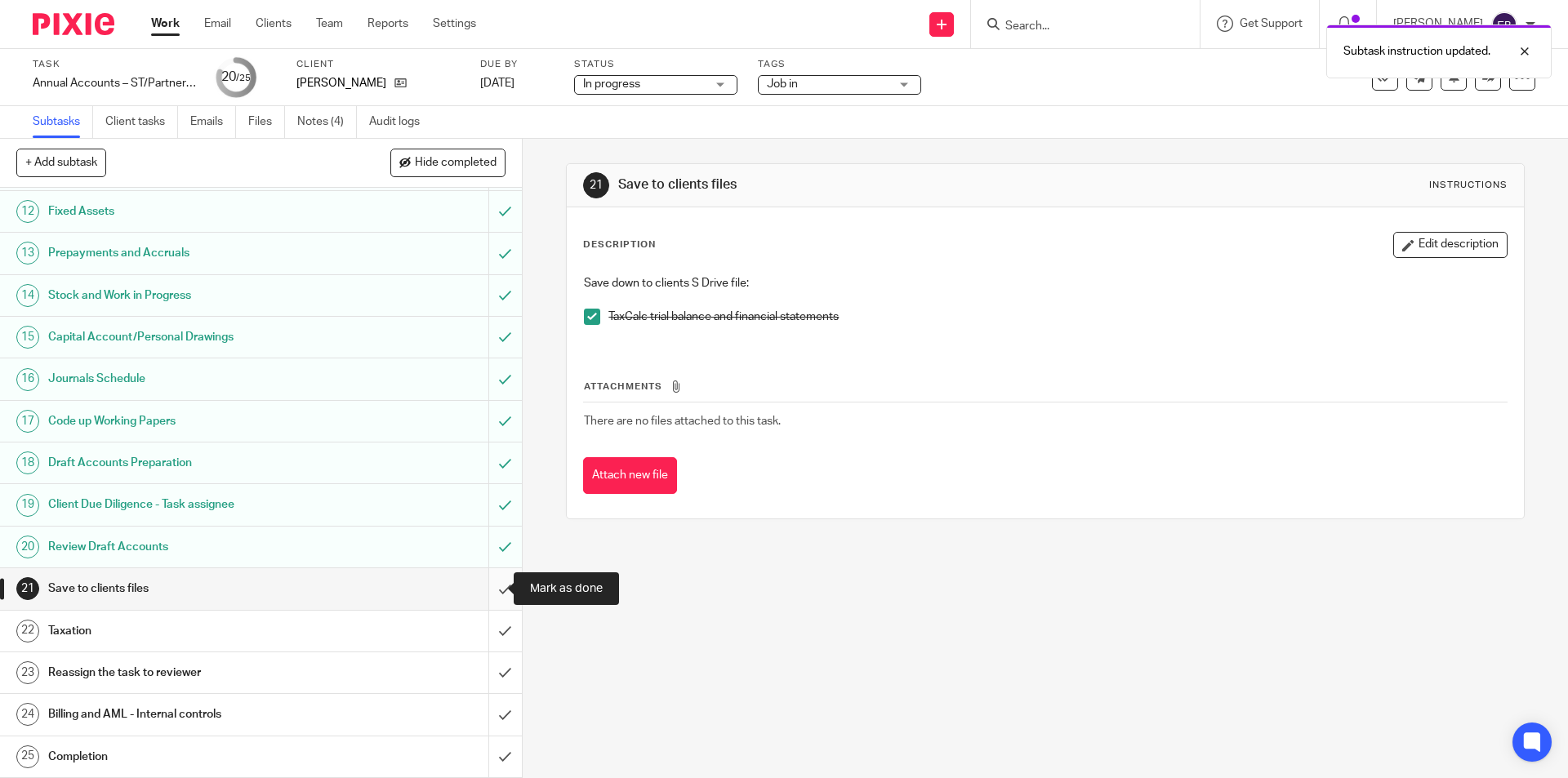
click at [478, 585] on input "submit" at bounding box center [261, 588] width 522 height 41
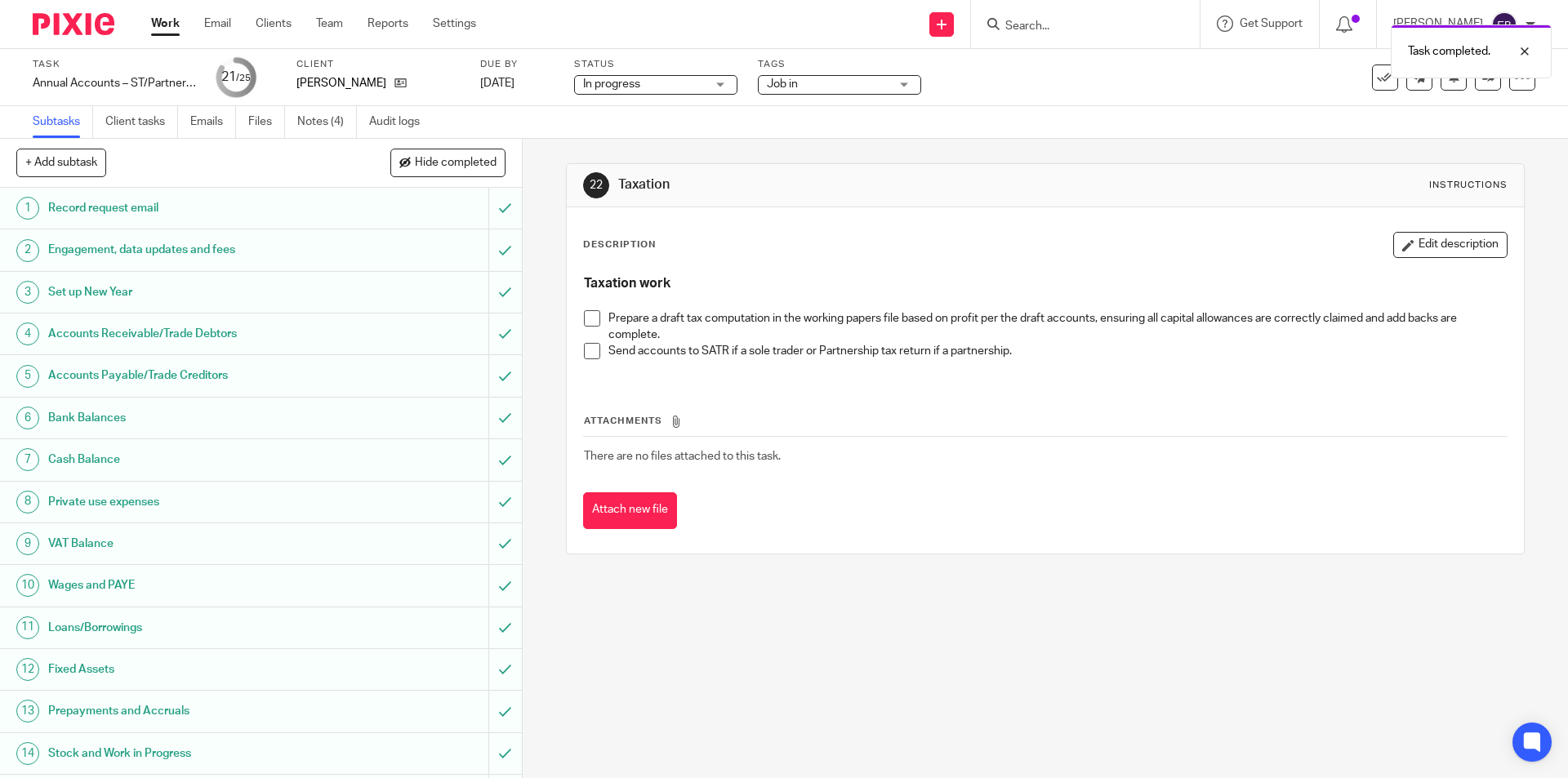
click at [589, 318] on span at bounding box center [592, 318] width 17 height 16
click at [586, 349] on span at bounding box center [592, 351] width 17 height 16
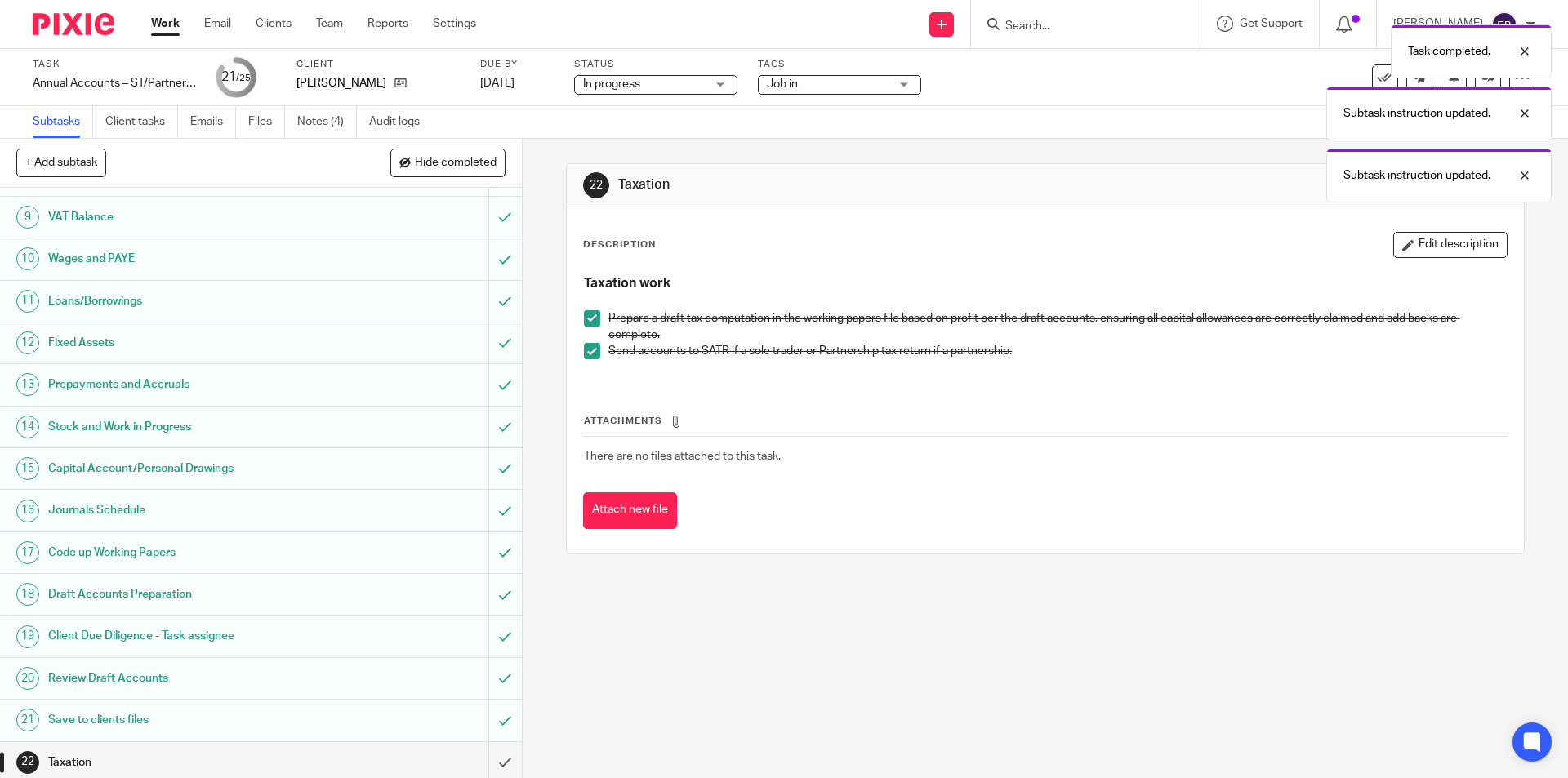
scroll to position [458, 0]
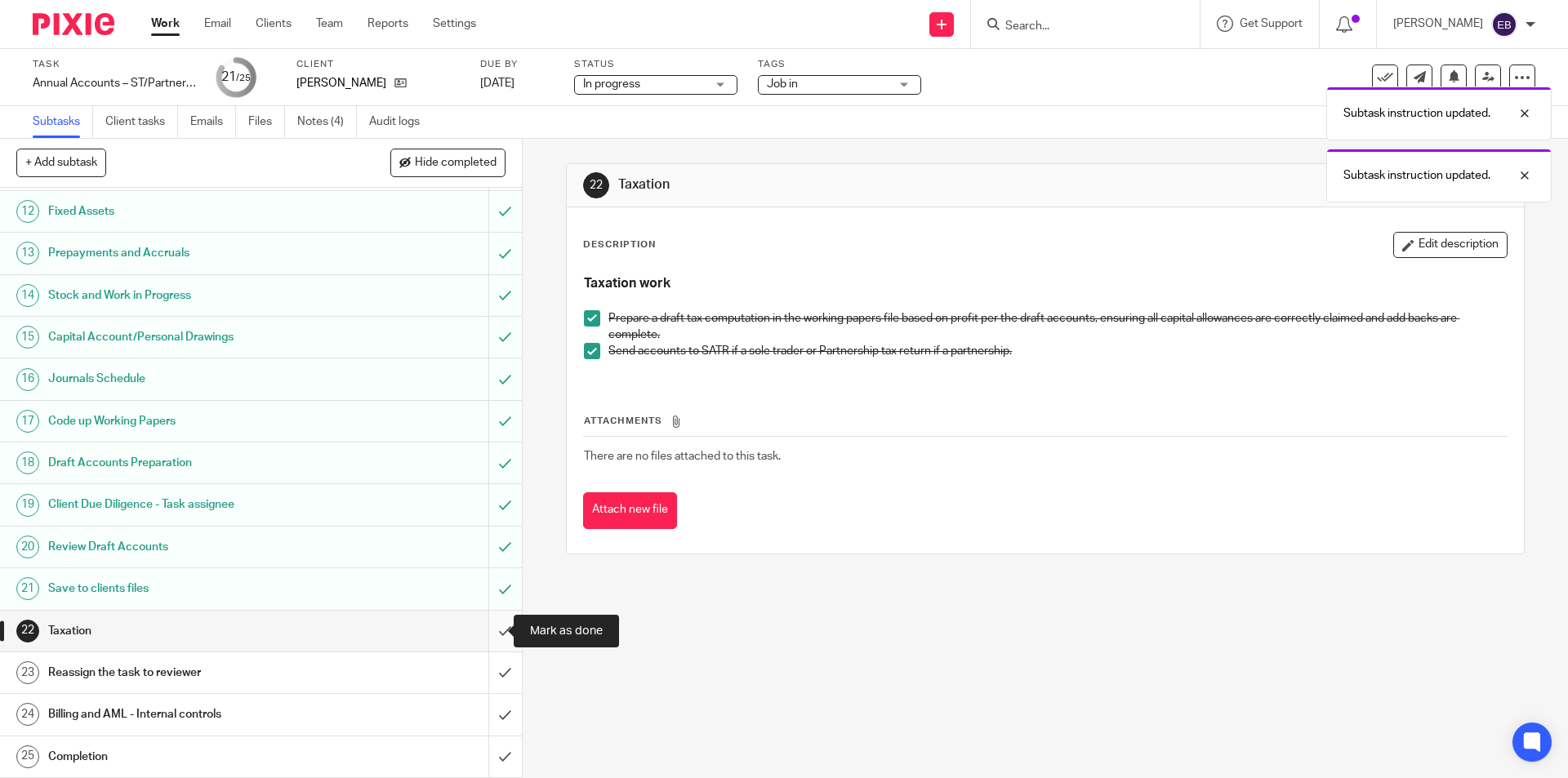
click at [481, 632] on input "submit" at bounding box center [261, 630] width 522 height 41
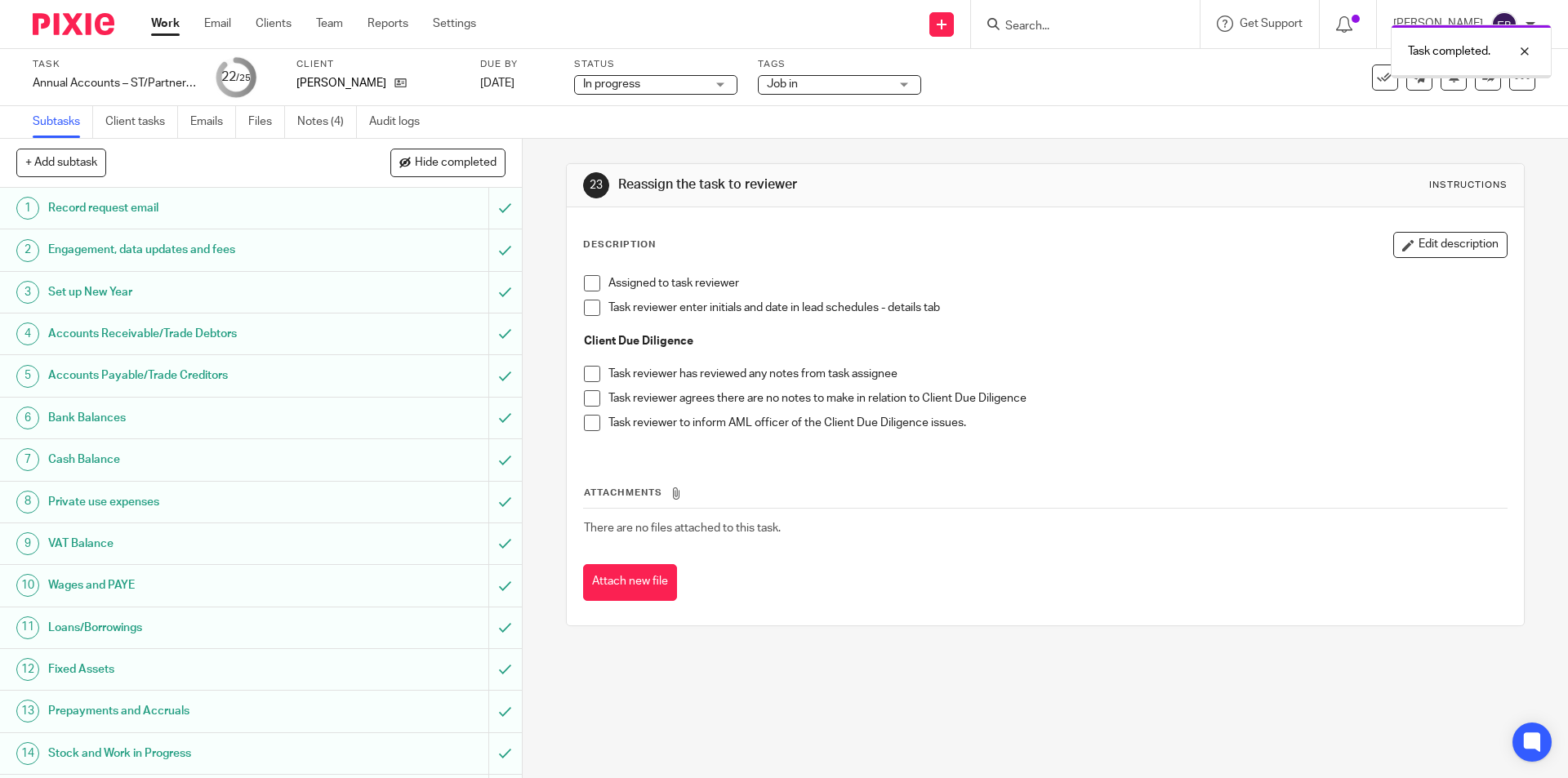
click at [795, 80] on span "Job in" at bounding box center [783, 83] width 31 height 11
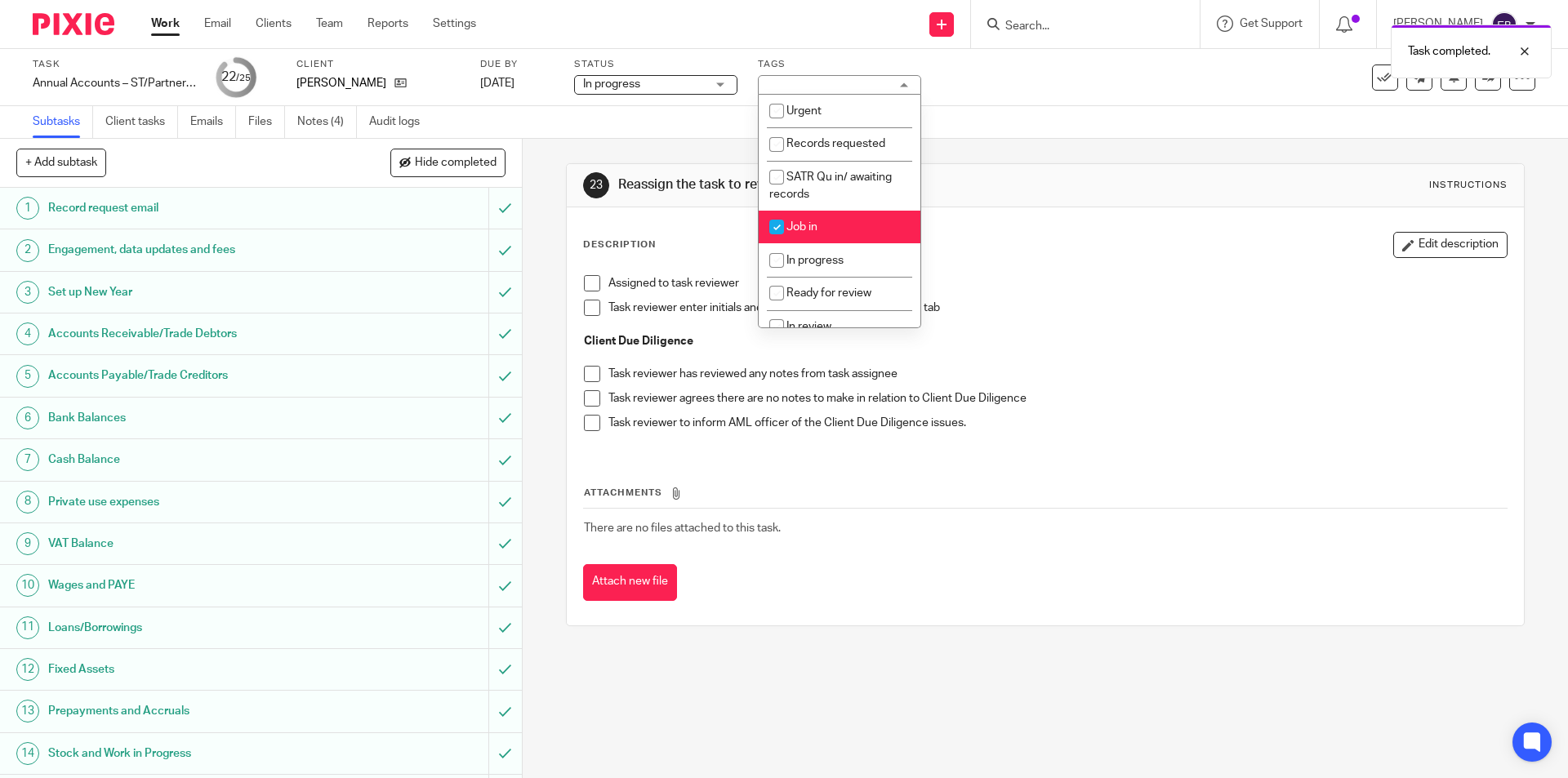
click at [815, 233] on li "Job in" at bounding box center [839, 227] width 162 height 34
checkbox input "false"
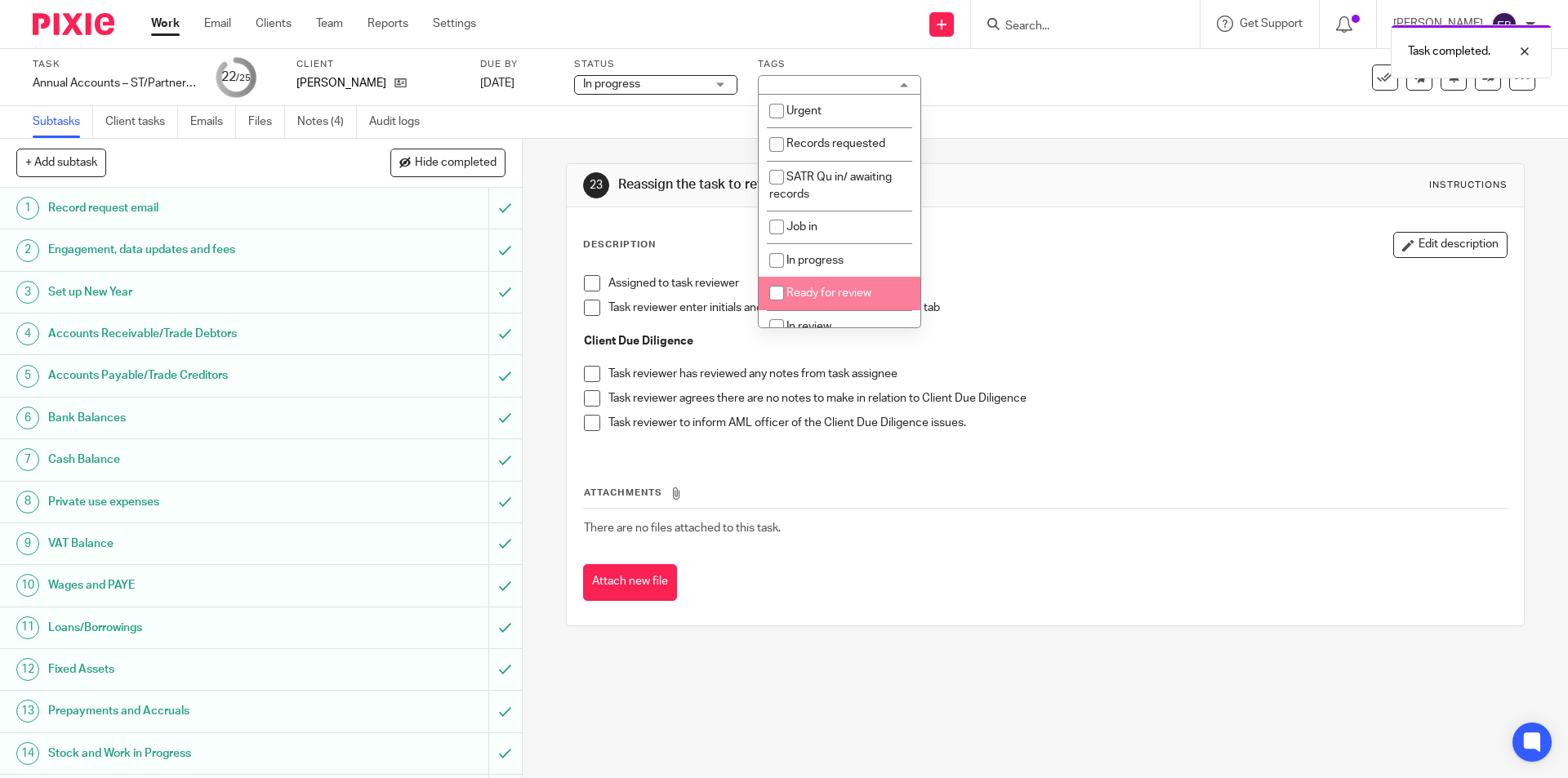
click at [821, 288] on span "Ready for review" at bounding box center [829, 293] width 85 height 11
checkbox input "true"
click at [1078, 135] on div "Subtasks Client tasks Emails Files Notes (4) Audit logs" at bounding box center [784, 122] width 1568 height 33
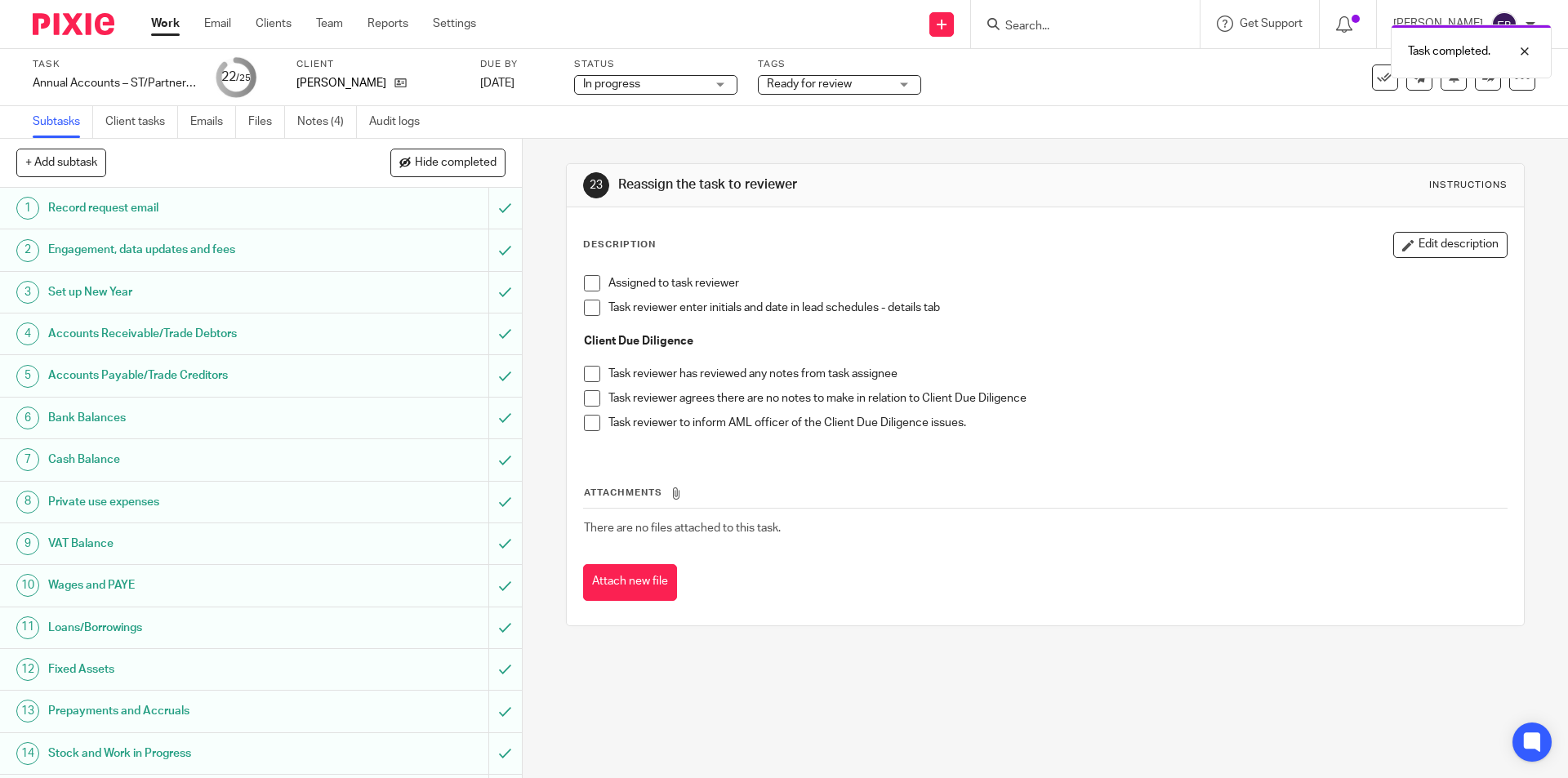
click at [584, 279] on span at bounding box center [592, 283] width 17 height 16
click at [1057, 90] on div "Task completed. Subtask instruction updated." at bounding box center [1168, 78] width 768 height 124
click at [1523, 112] on div at bounding box center [1512, 113] width 44 height 20
click at [1521, 47] on div at bounding box center [1512, 51] width 44 height 20
click at [1484, 83] on link at bounding box center [1488, 77] width 26 height 26
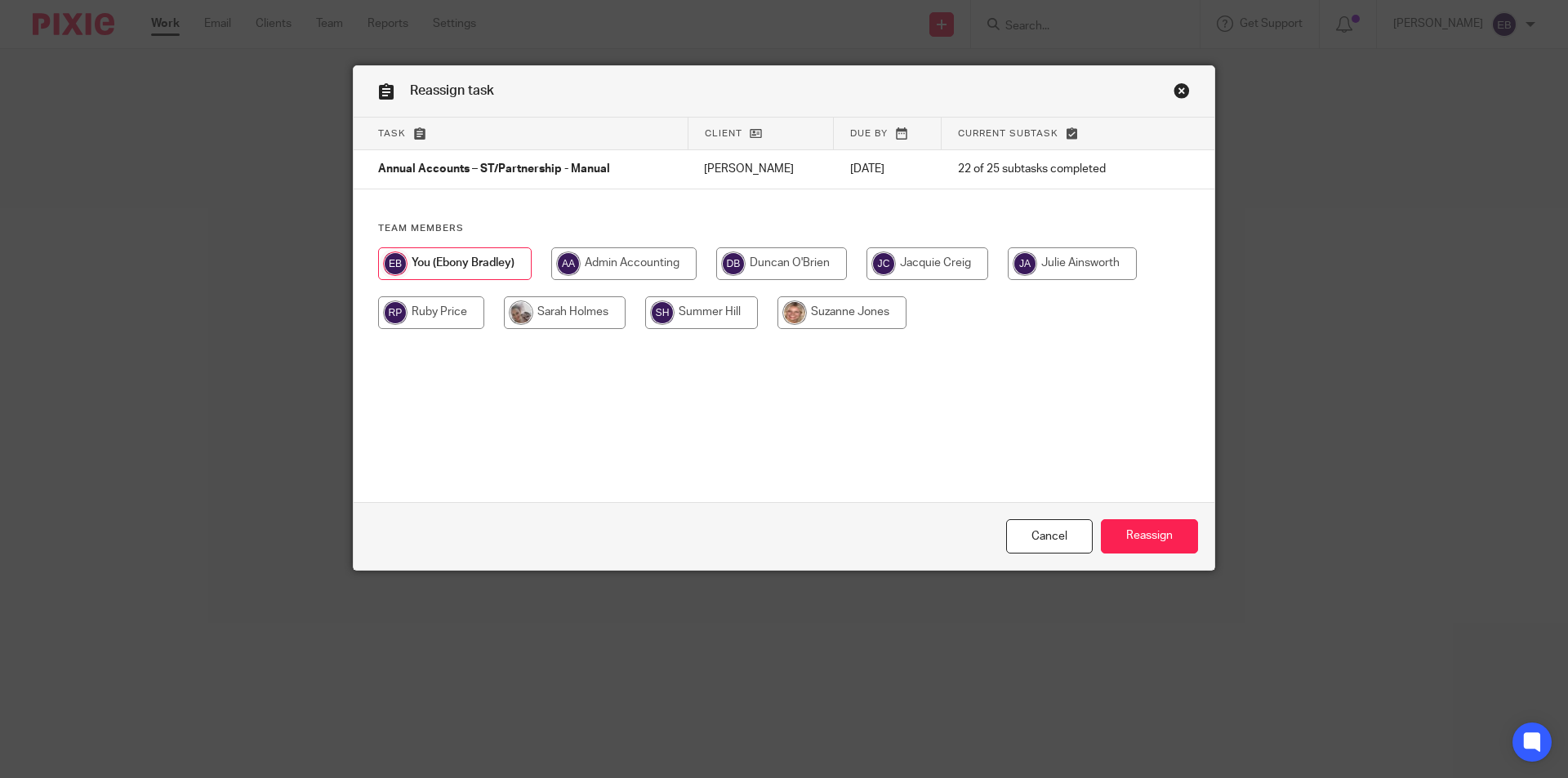
click at [777, 269] on input "radio" at bounding box center [781, 264] width 130 height 33
radio input "true"
click at [1135, 529] on input "Reassign" at bounding box center [1149, 537] width 97 height 35
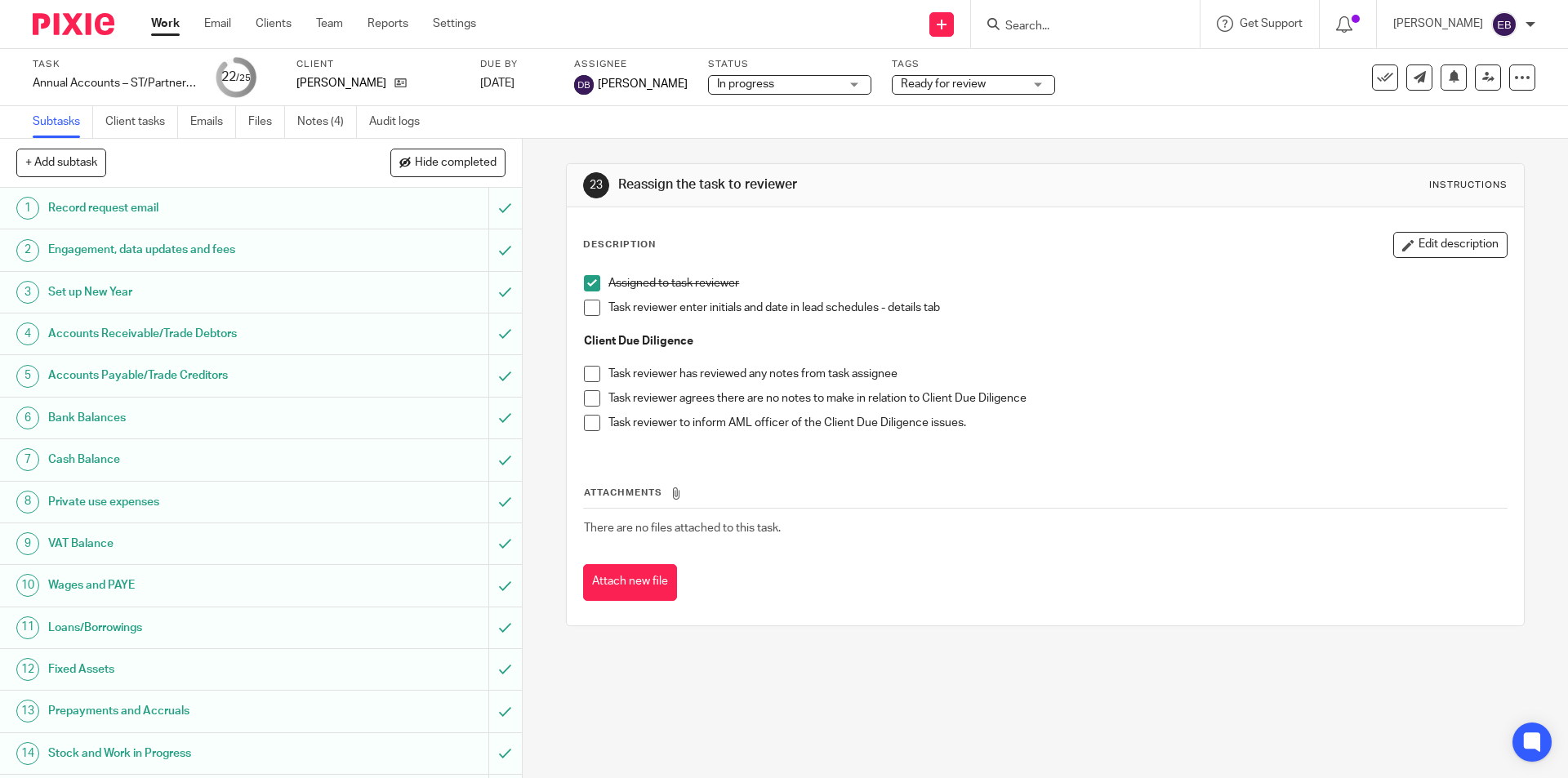
scroll to position [458, 0]
